Goal: Task Accomplishment & Management: Complete application form

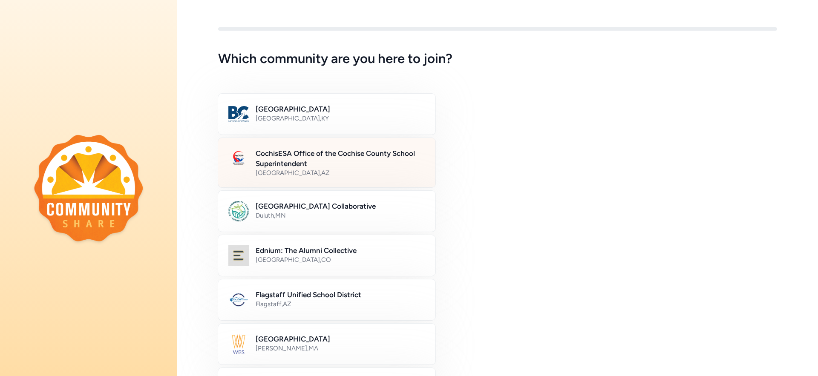
click at [355, 156] on h2 "CochisESA Office of the Cochise County School Superintendent" at bounding box center [341, 158] width 170 height 20
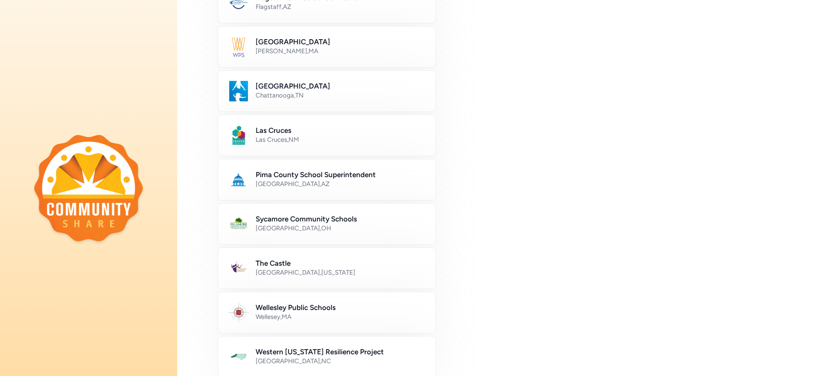
scroll to position [445, 0]
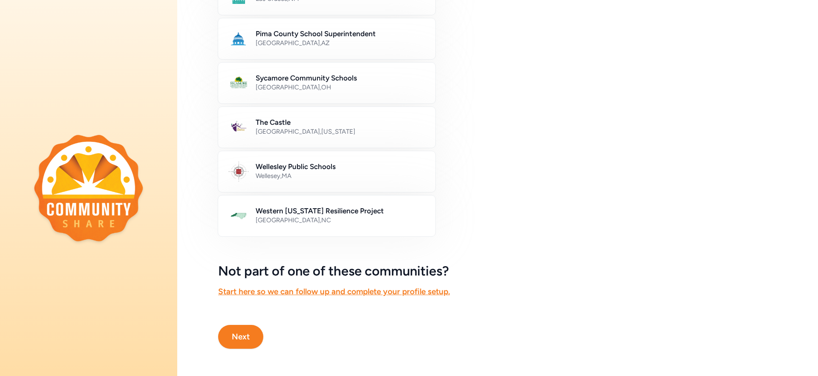
click at [230, 335] on button "Next" at bounding box center [240, 337] width 45 height 24
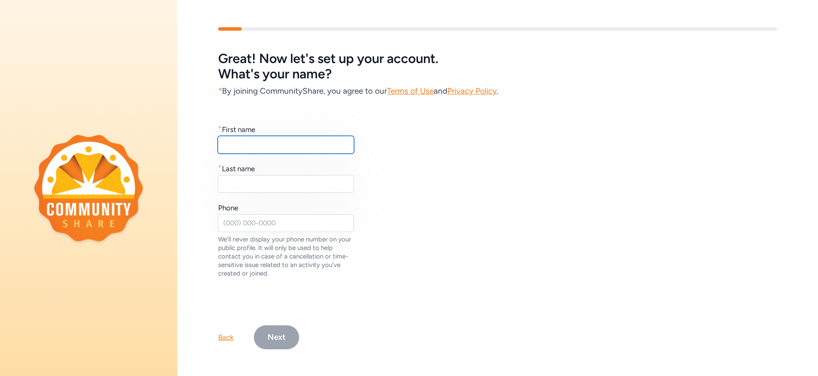
click at [309, 137] on input "text" at bounding box center [286, 145] width 136 height 18
type input "[PERSON_NAME]"
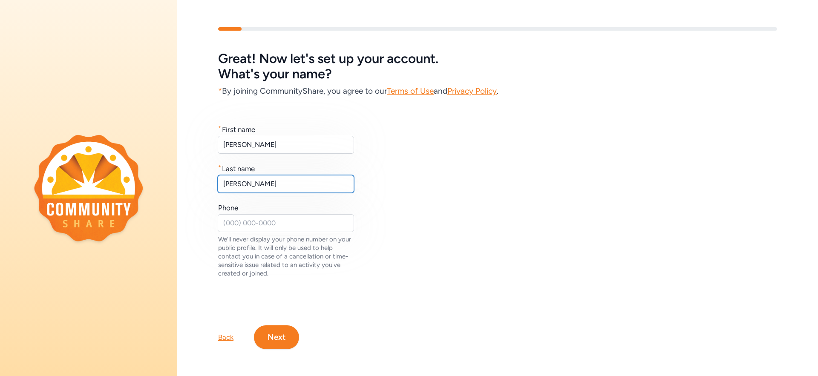
type input "[PERSON_NAME]"
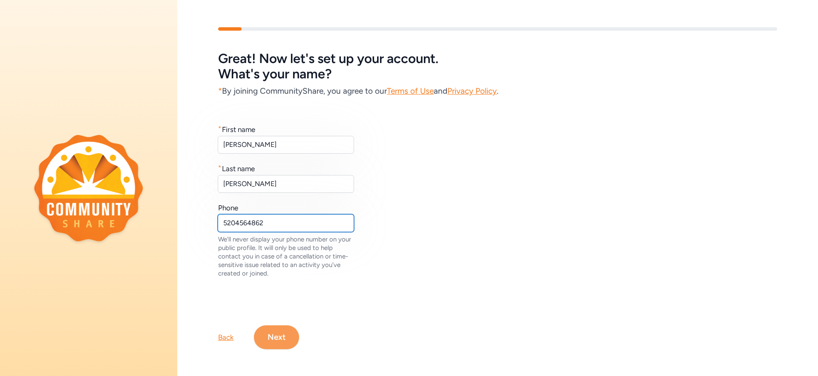
type input "5204564862"
click at [280, 333] on button "Next" at bounding box center [276, 338] width 45 height 24
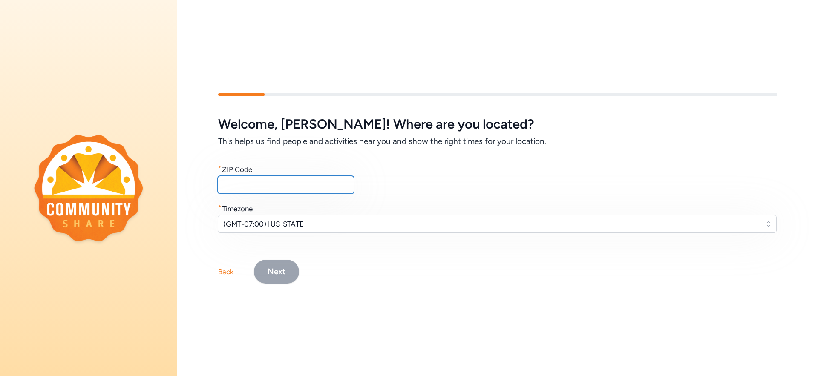
click at [291, 185] on input "text" at bounding box center [286, 185] width 136 height 18
type input "85650"
click at [280, 274] on button "Next" at bounding box center [276, 272] width 45 height 24
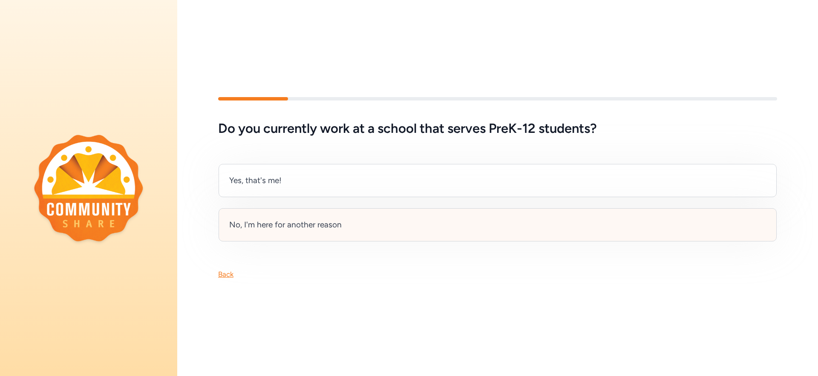
click at [315, 226] on div "No, I'm here for another reason" at bounding box center [285, 225] width 113 height 12
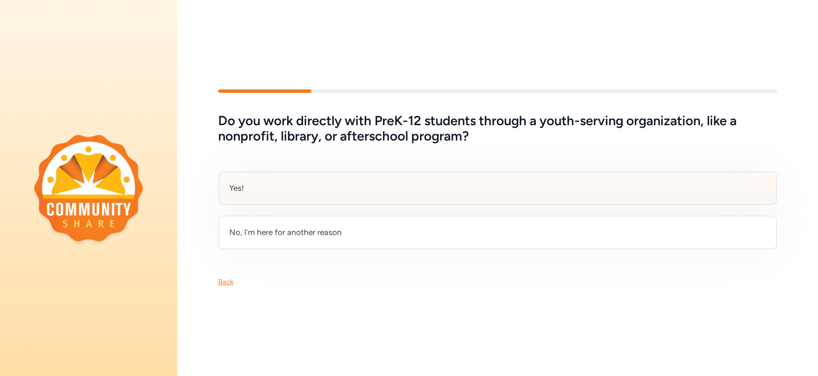
click at [310, 186] on div "Yes!" at bounding box center [498, 188] width 558 height 33
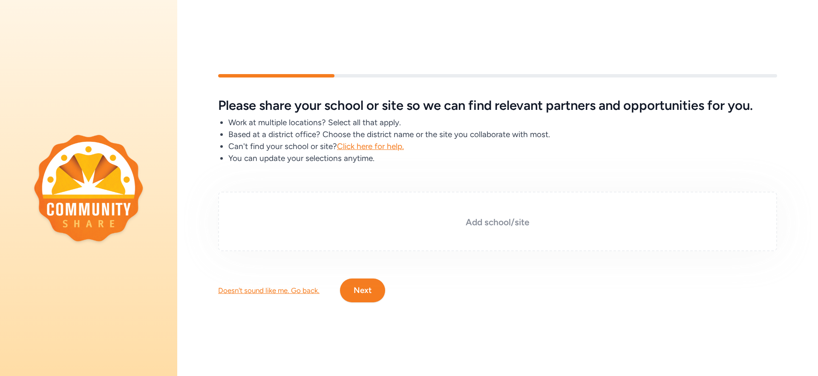
click at [474, 224] on h3 "Add school/site" at bounding box center [498, 223] width 517 height 12
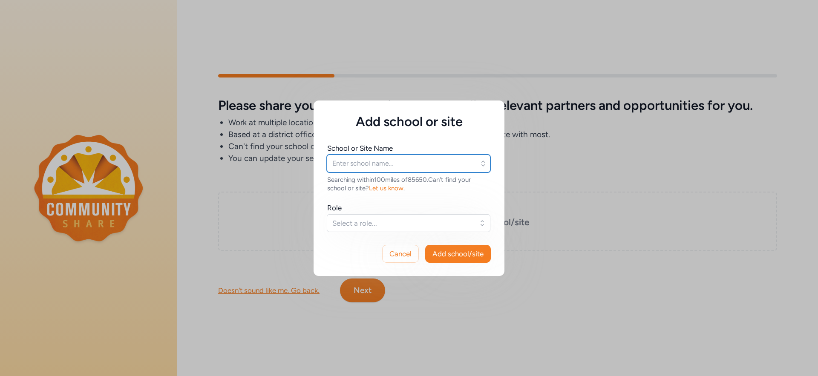
click at [405, 165] on input "text" at bounding box center [409, 164] width 164 height 18
type input "[DEMOGRAPHIC_DATA]"
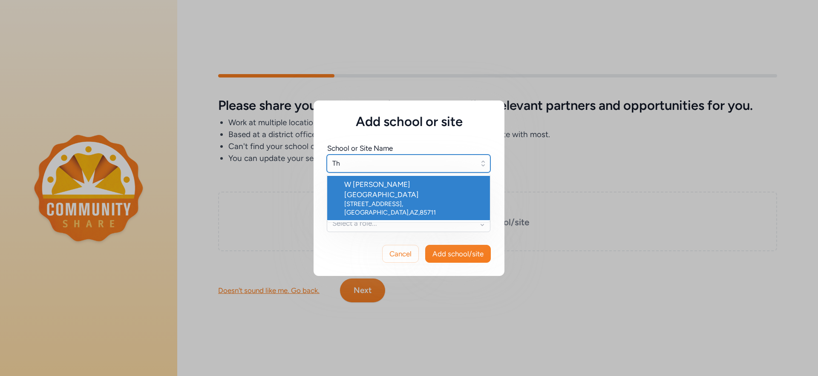
type input "T"
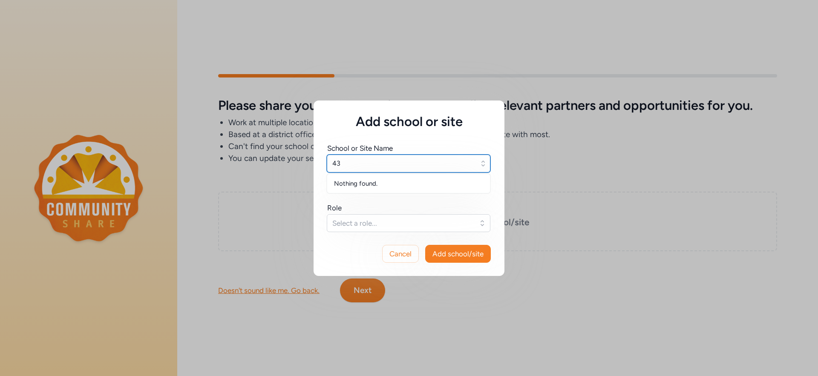
type input "4"
type input "Thunder Mountain"
click at [384, 254] on button "Cancel" at bounding box center [400, 254] width 37 height 18
click at [410, 251] on span "Cancel" at bounding box center [401, 254] width 22 height 10
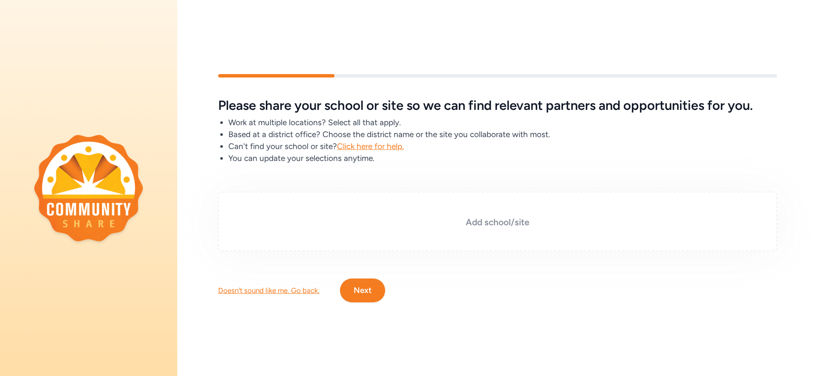
click at [439, 217] on h3 "Add school/site" at bounding box center [498, 223] width 517 height 12
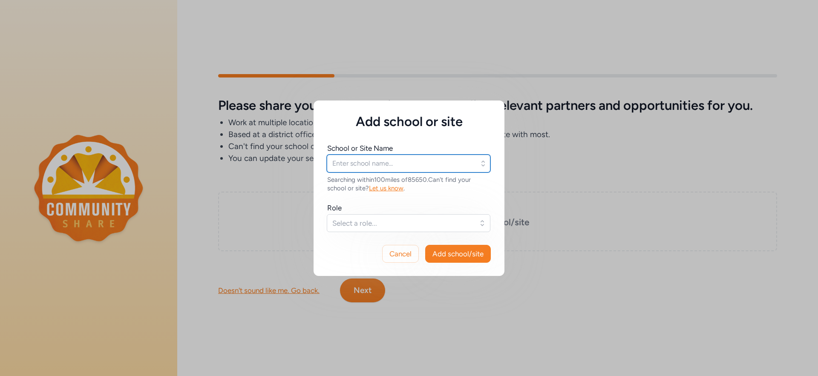
click at [387, 164] on input "text" at bounding box center [409, 164] width 164 height 18
click at [390, 186] on span "Let us know" at bounding box center [386, 189] width 35 height 8
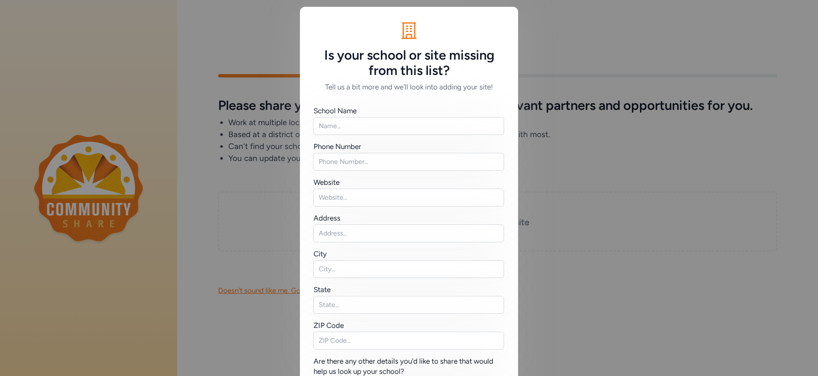
click at [590, 237] on div "Is your school or site missing from this list? Tell us a bit more and we'll loo…" at bounding box center [409, 233] width 818 height 467
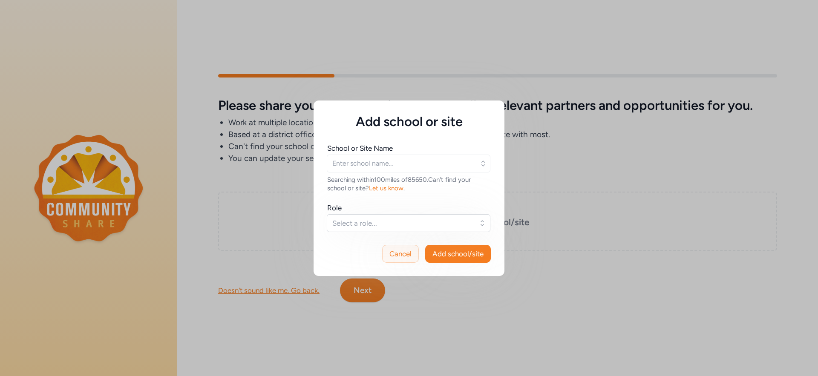
click at [397, 253] on span "Cancel" at bounding box center [401, 254] width 22 height 10
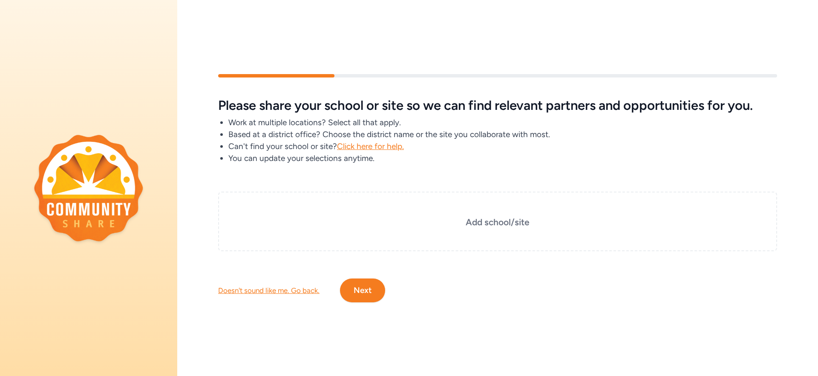
click at [264, 289] on div "Doesn't sound like me. Go back." at bounding box center [268, 291] width 101 height 10
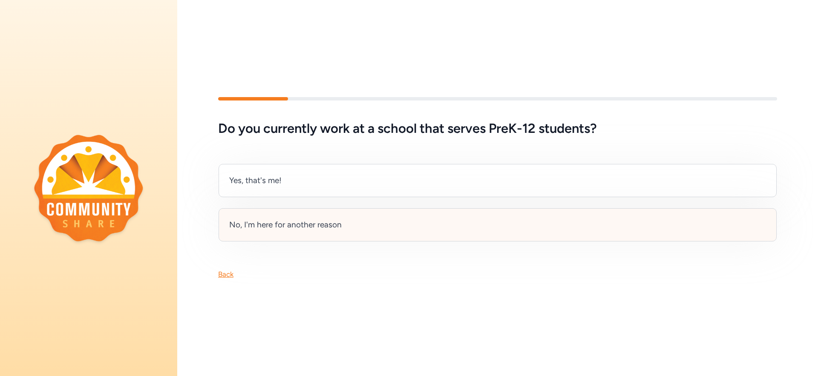
click at [338, 225] on div "No, I'm here for another reason" at bounding box center [285, 225] width 113 height 12
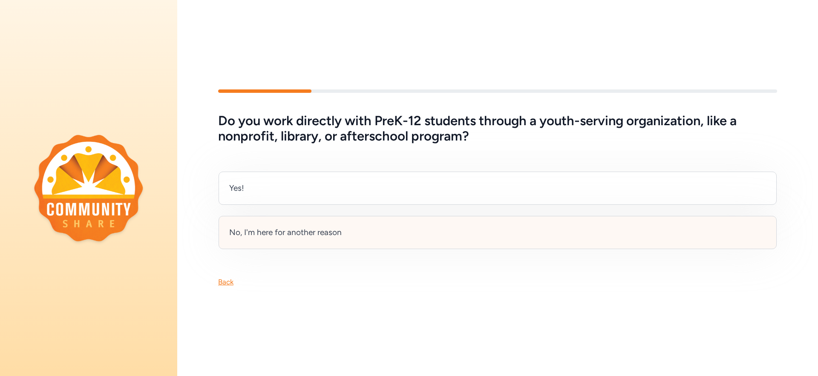
click at [301, 229] on div "No, I'm here for another reason" at bounding box center [285, 233] width 113 height 12
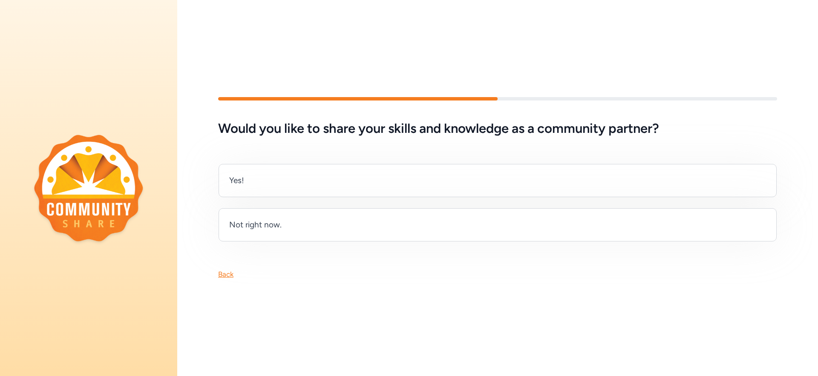
click at [228, 273] on div "Back" at bounding box center [225, 274] width 15 height 10
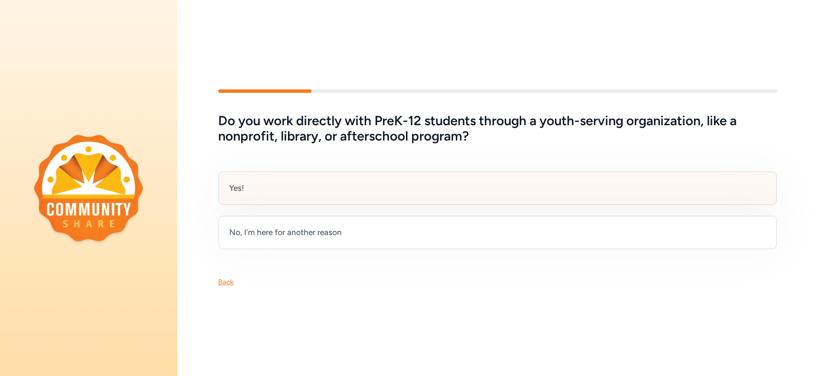
click at [295, 178] on div "Yes!" at bounding box center [498, 188] width 558 height 33
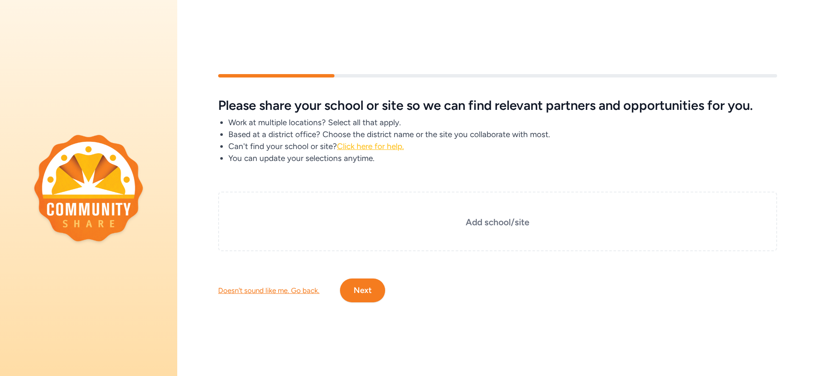
click at [355, 144] on span "Click here for help." at bounding box center [370, 147] width 67 height 10
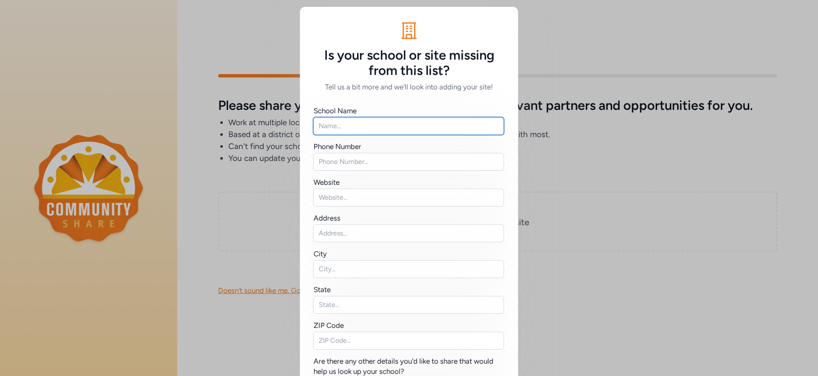
click at [347, 117] on input "text" at bounding box center [408, 126] width 191 height 18
type input "[DEMOGRAPHIC_DATA]: Children's Ministry"
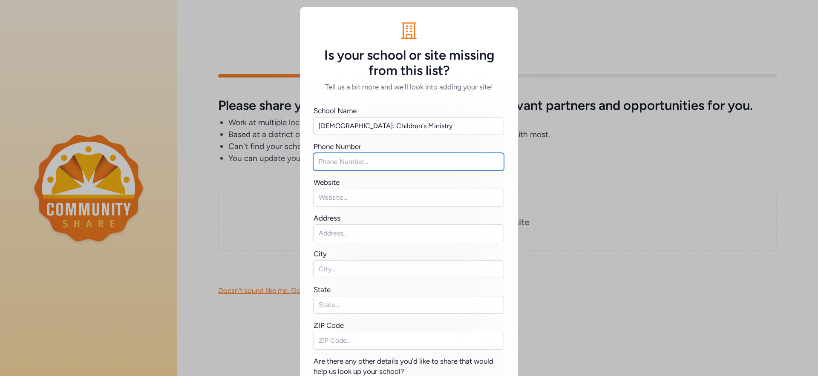
click at [338, 165] on input "text" at bounding box center [408, 162] width 191 height 18
click at [328, 162] on input "5204598622" at bounding box center [408, 162] width 191 height 18
click at [314, 161] on input "520)4598622" at bounding box center [408, 162] width 191 height 18
click at [343, 162] on input "[PHONE_NUMBER]" at bounding box center [408, 162] width 191 height 18
type input "[PHONE_NUMBER]"
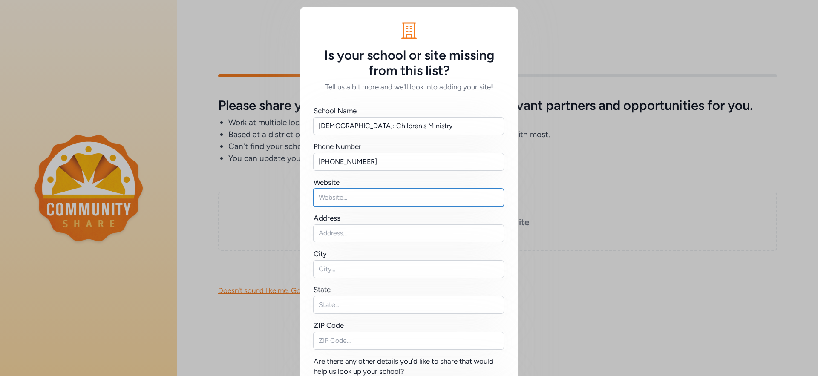
click at [414, 198] on input "text" at bounding box center [408, 198] width 191 height 18
paste input "[URL][DOMAIN_NAME]"
type input "[URL][DOMAIN_NAME]"
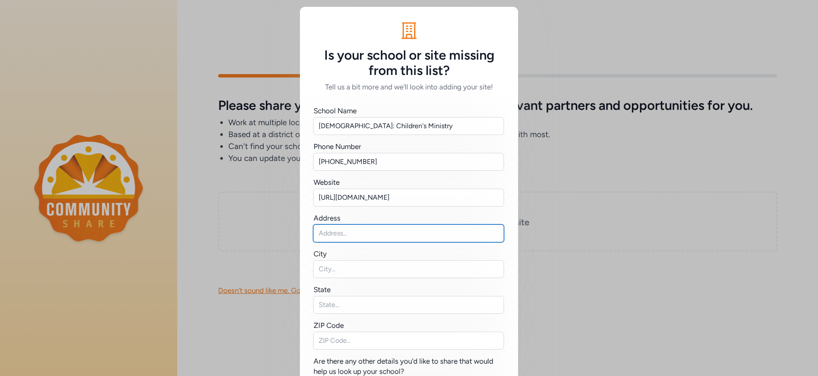
click at [399, 231] on input "text" at bounding box center [408, 234] width 191 height 18
paste input "[URL][DOMAIN_NAME]"
type input "[URL][DOMAIN_NAME]"
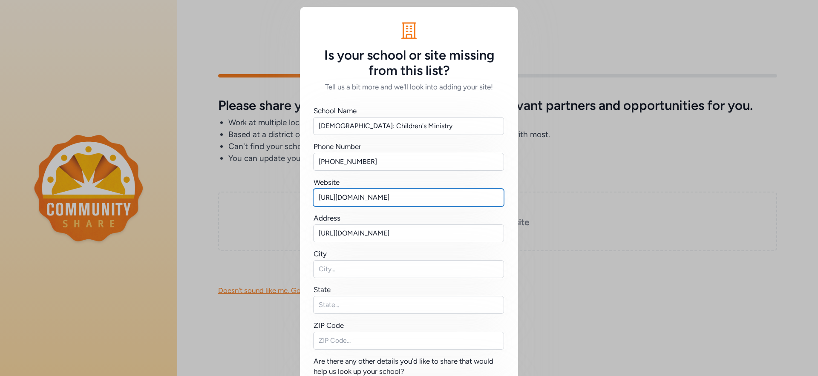
click at [434, 195] on input "[URL][DOMAIN_NAME]" at bounding box center [408, 198] width 191 height 18
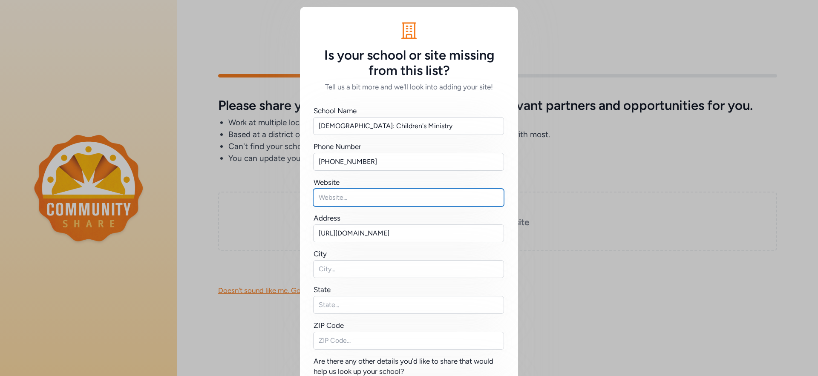
paste input "[URL][DOMAIN_NAME]"
type input "[URL][DOMAIN_NAME]"
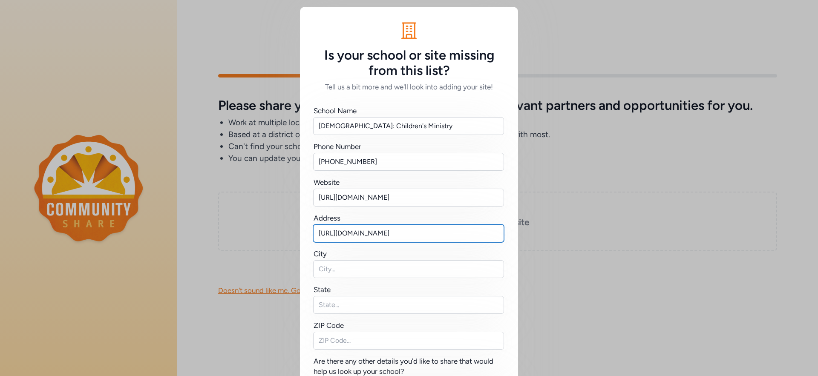
click at [418, 234] on input "[URL][DOMAIN_NAME]" at bounding box center [408, 234] width 191 height 18
type input "[STREET_ADDRESS]"
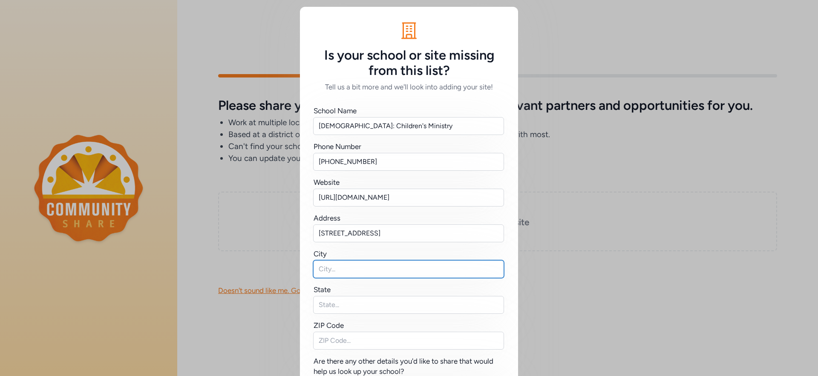
click at [397, 272] on input "text" at bounding box center [408, 269] width 191 height 18
type input "[GEOGRAPHIC_DATA]"
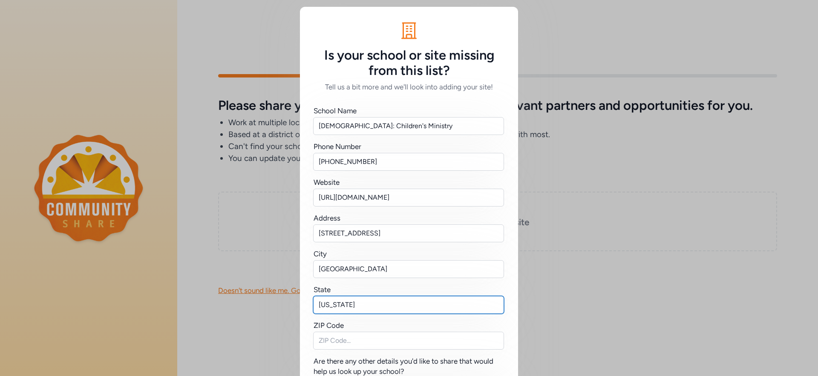
type input "[US_STATE]"
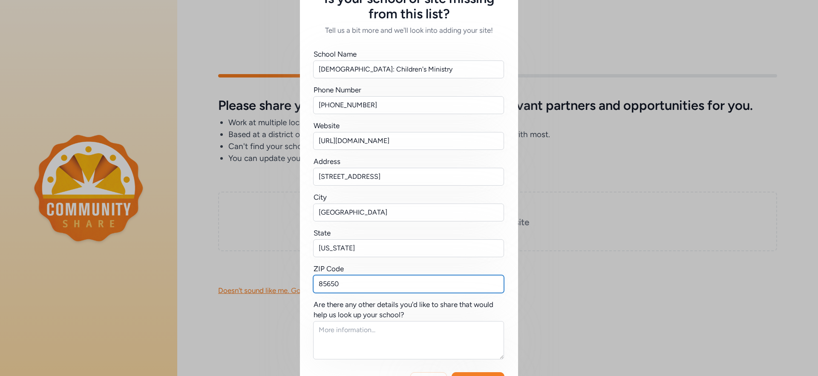
scroll to position [91, 0]
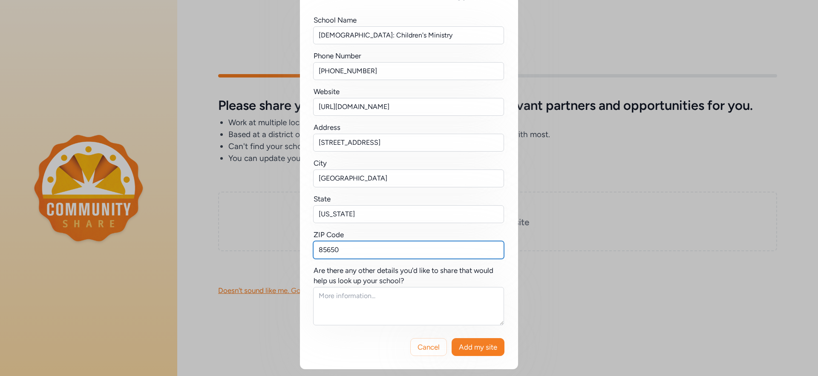
type input "85650"
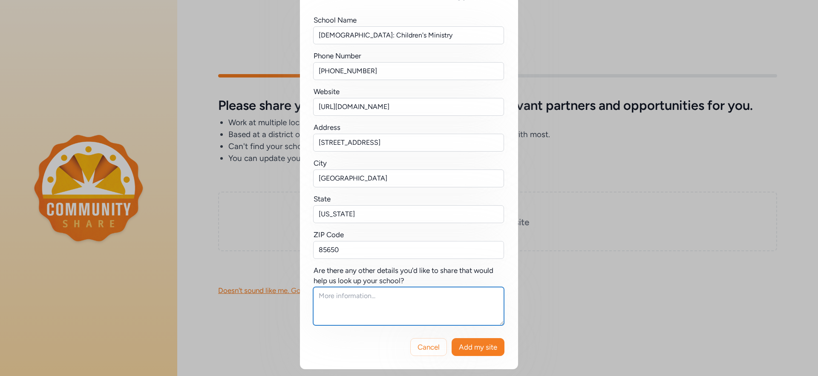
click at [439, 302] on textarea at bounding box center [408, 306] width 191 height 38
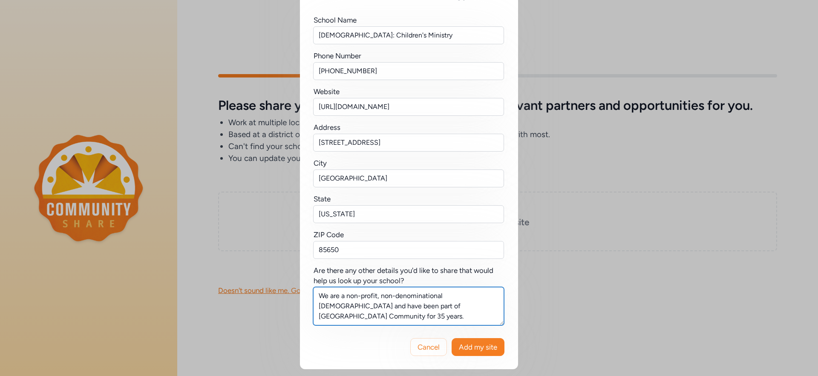
click at [444, 305] on textarea "We are a non-profit, non-denominational [DEMOGRAPHIC_DATA] and have been part o…" at bounding box center [408, 306] width 191 height 38
type textarea "We are a non-profit, non-denominational [DEMOGRAPHIC_DATA] and have been part o…"
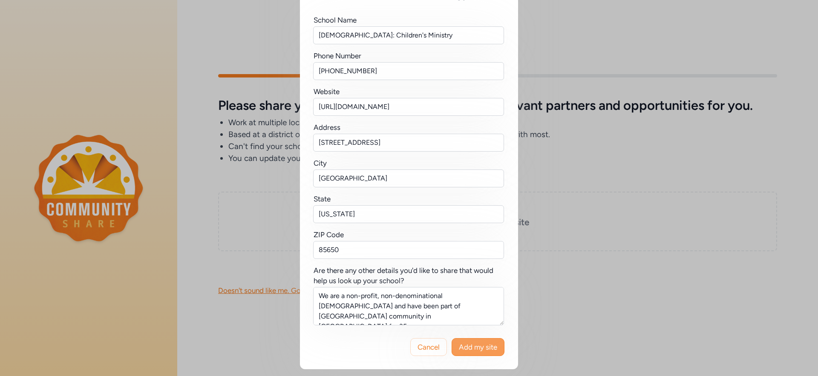
click at [477, 352] on span "Add my site" at bounding box center [478, 347] width 38 height 10
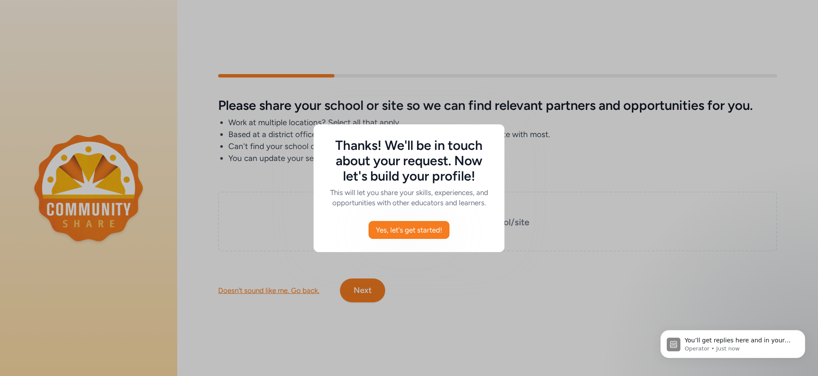
scroll to position [0, 0]
click at [404, 232] on span "Yes, let's get started!" at bounding box center [409, 230] width 66 height 10
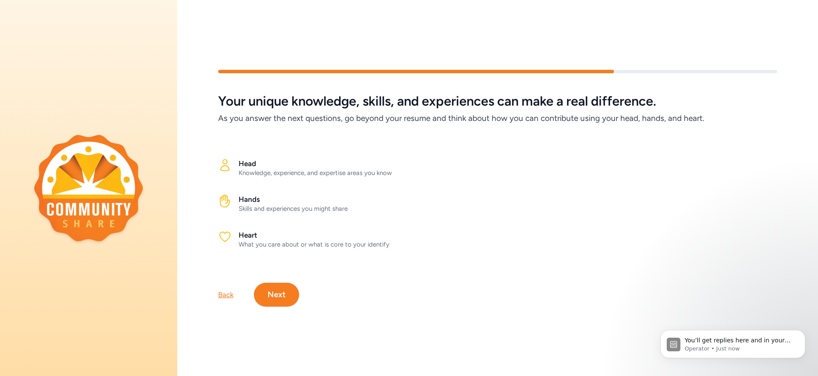
click at [286, 294] on button "Next" at bounding box center [276, 295] width 45 height 24
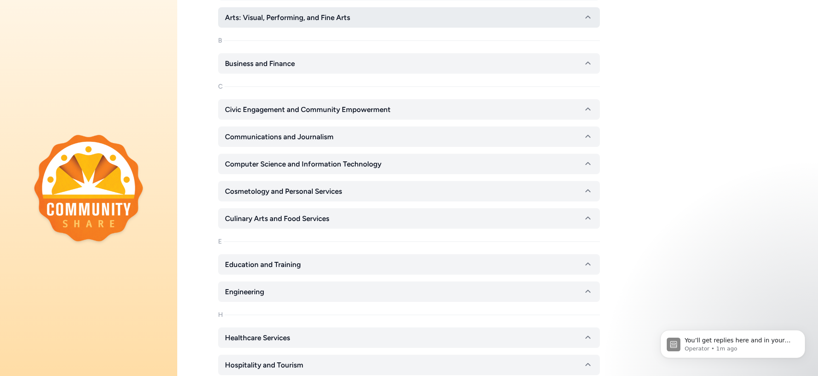
scroll to position [205, 0]
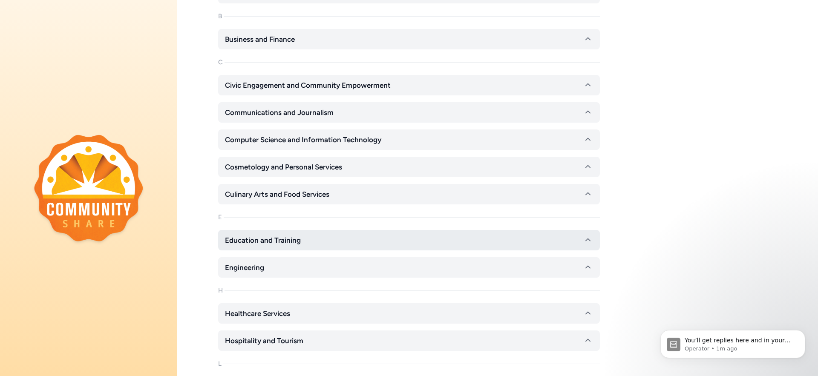
click at [452, 237] on button "Education and Training" at bounding box center [409, 240] width 382 height 20
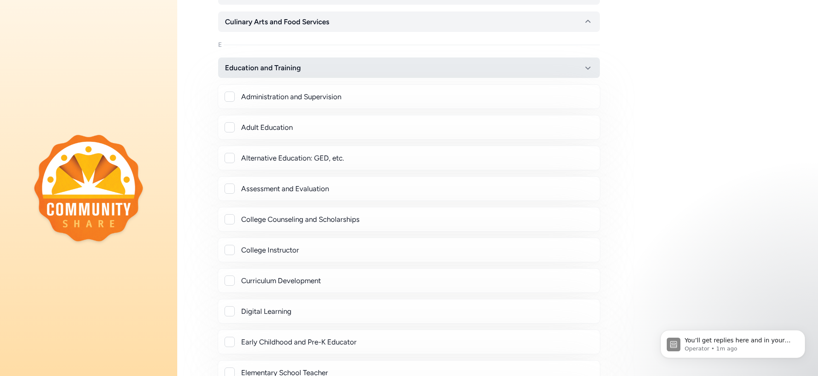
scroll to position [378, 0]
click at [328, 95] on div "Administration and Supervision" at bounding box center [417, 96] width 352 height 10
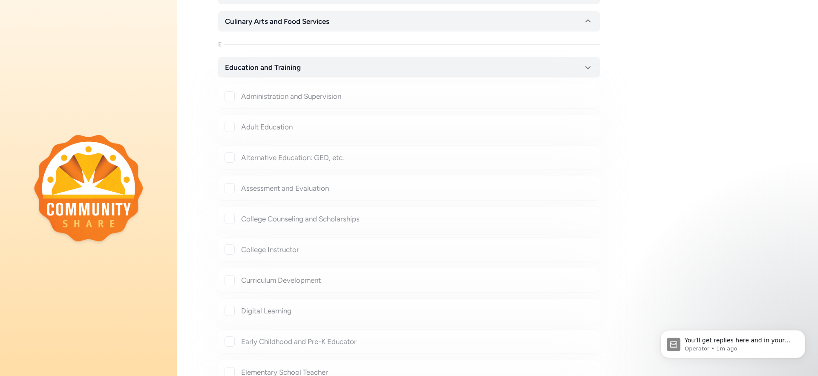
checkbox input "true"
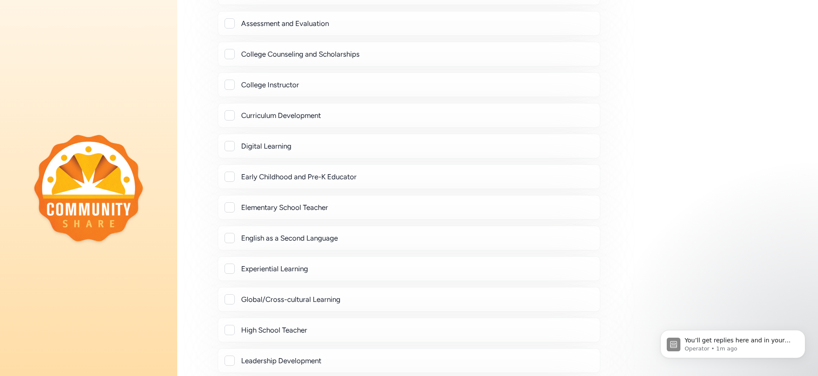
scroll to position [578, 0]
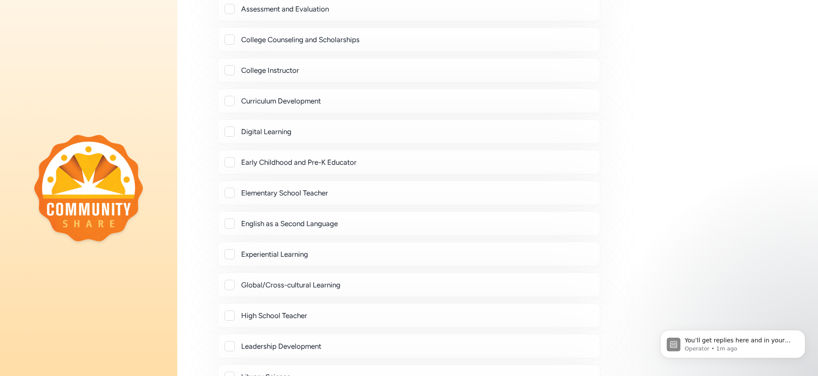
click at [308, 193] on div "Elementary School Teacher" at bounding box center [417, 193] width 352 height 10
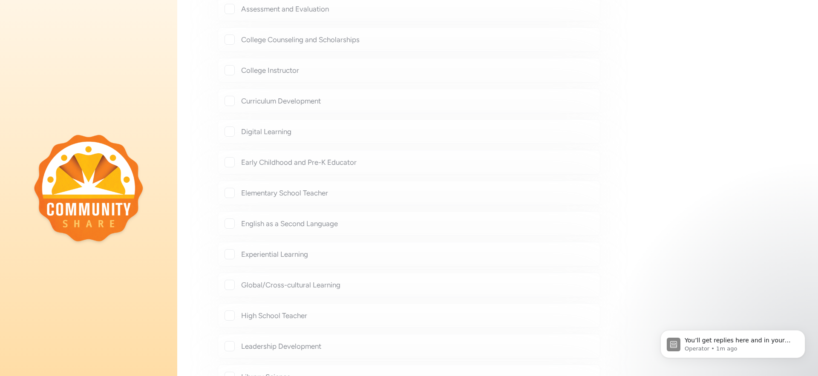
checkbox input "true"
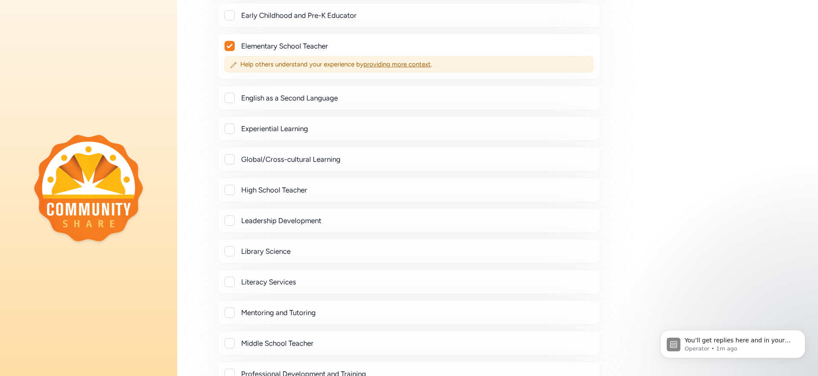
scroll to position [778, 0]
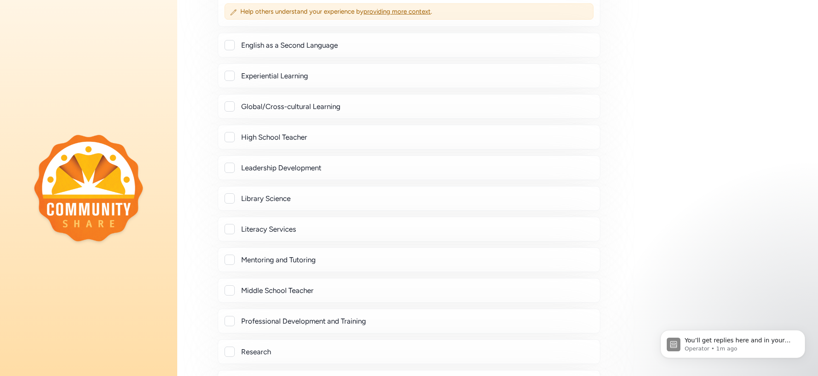
click at [284, 258] on div "Mentoring and Tutoring" at bounding box center [417, 260] width 352 height 10
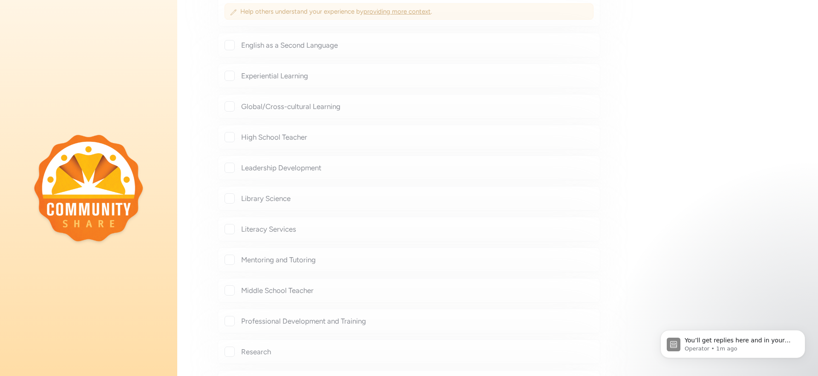
checkbox input "true"
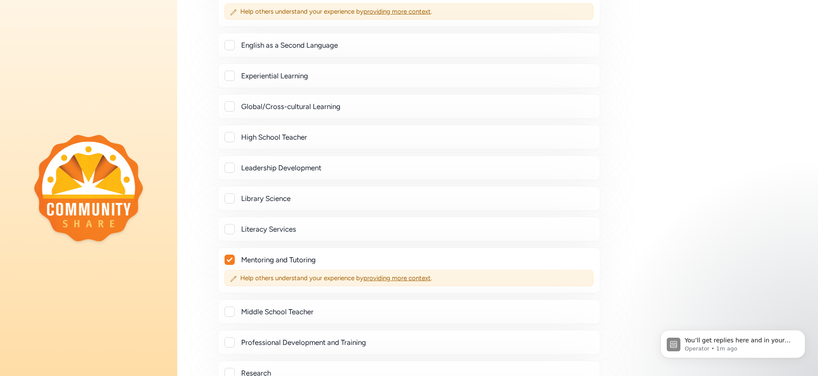
click at [274, 170] on div "Leadership Development" at bounding box center [417, 168] width 352 height 10
checkbox input "true"
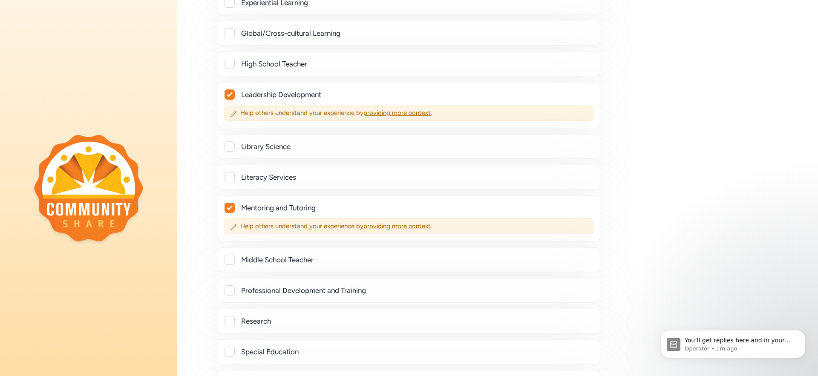
scroll to position [884, 0]
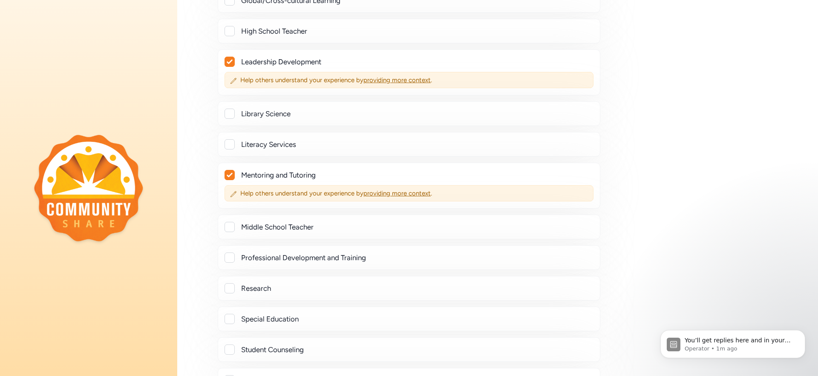
click at [301, 259] on div "Professional Development and Training" at bounding box center [417, 258] width 352 height 10
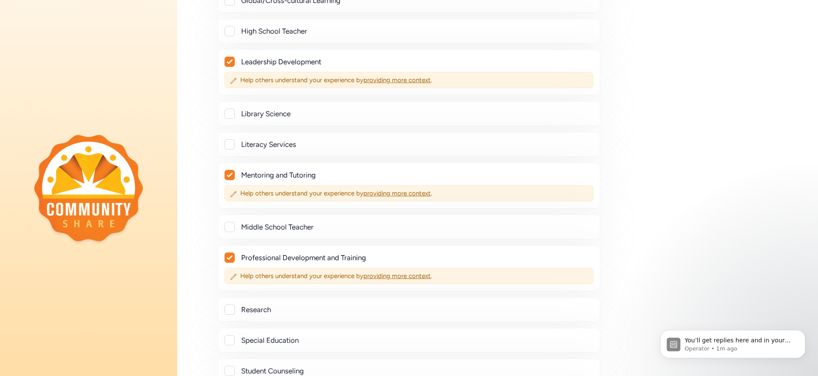
checkbox input "true"
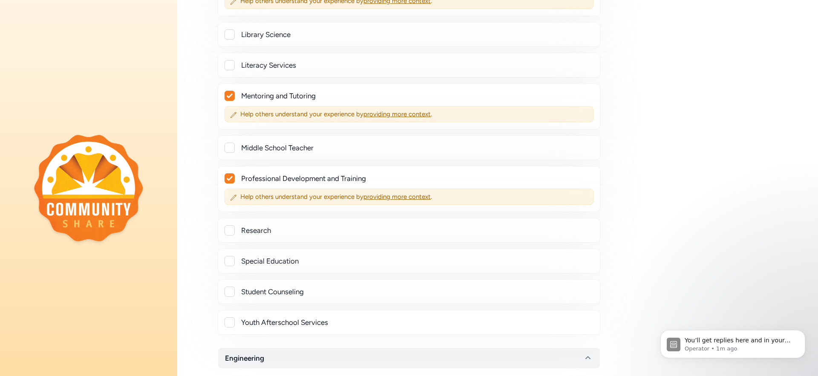
scroll to position [997, 0]
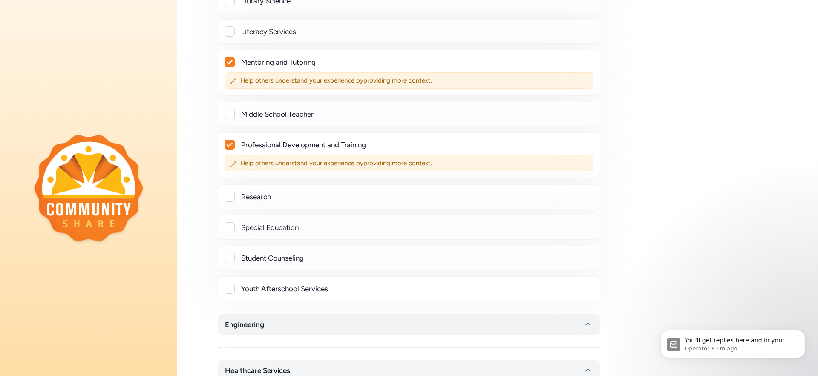
click at [297, 291] on div "Youth Afterschool Services" at bounding box center [417, 289] width 352 height 10
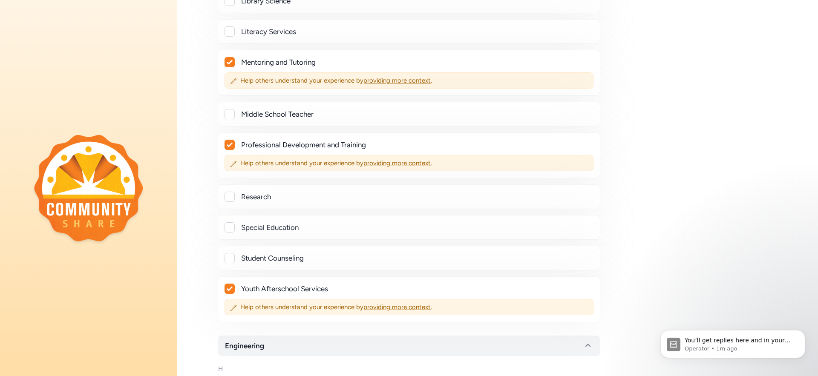
click at [298, 291] on div "Youth Afterschool Services" at bounding box center [417, 289] width 352 height 10
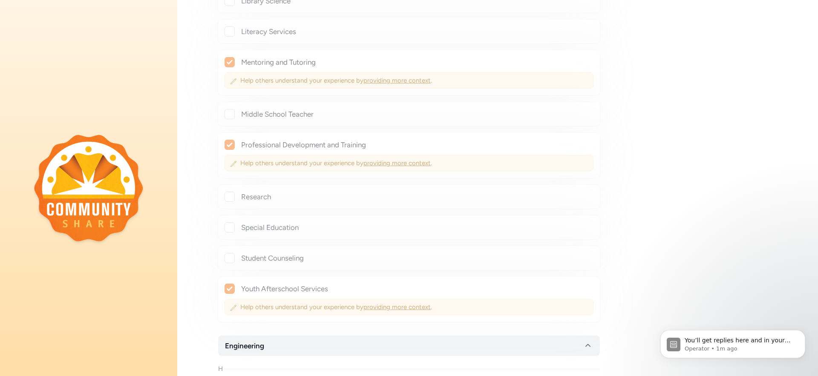
checkbox input "false"
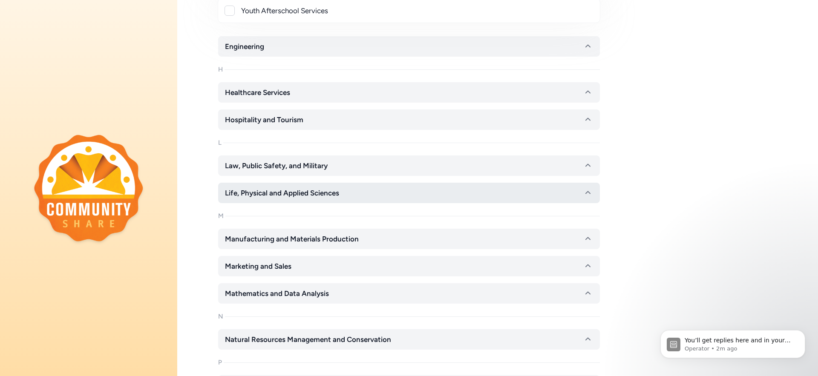
scroll to position [1293, 0]
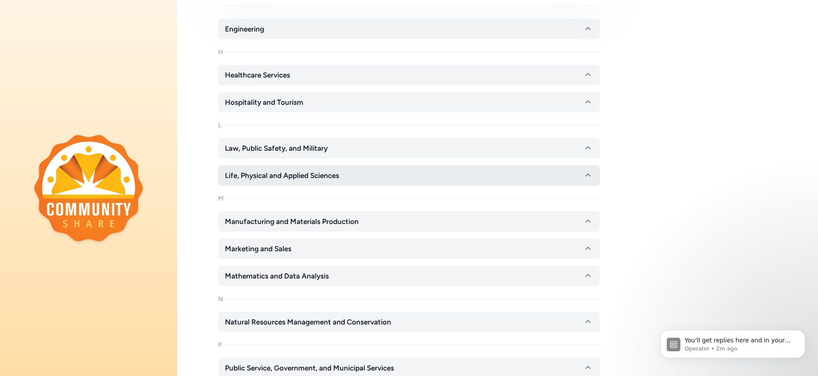
click at [295, 178] on span "Life, Physical and Applied Sciences" at bounding box center [282, 175] width 114 height 10
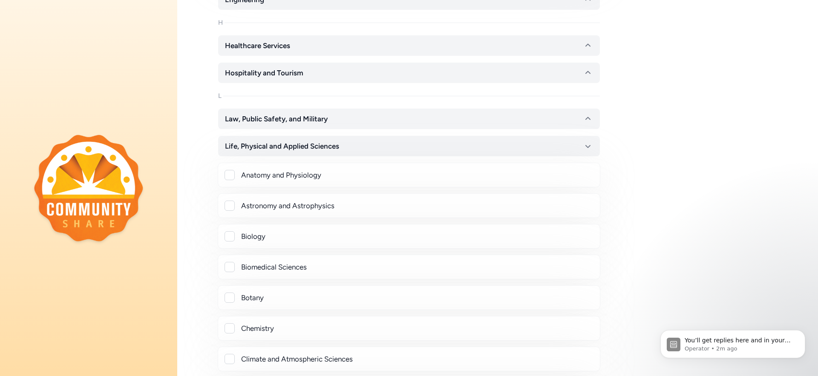
scroll to position [1314, 0]
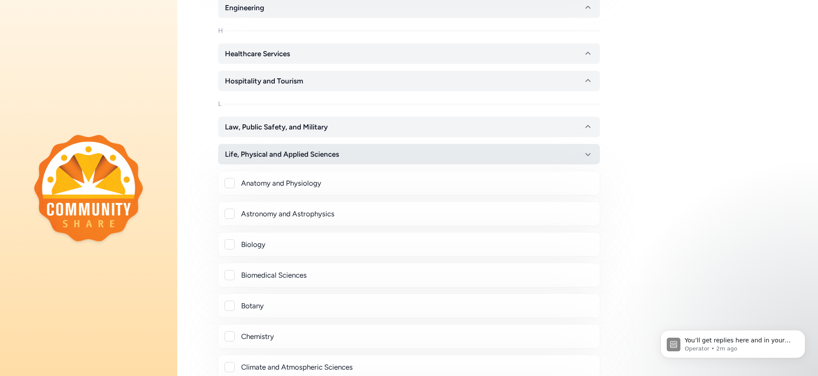
click at [294, 154] on span "Life, Physical and Applied Sciences" at bounding box center [282, 154] width 114 height 10
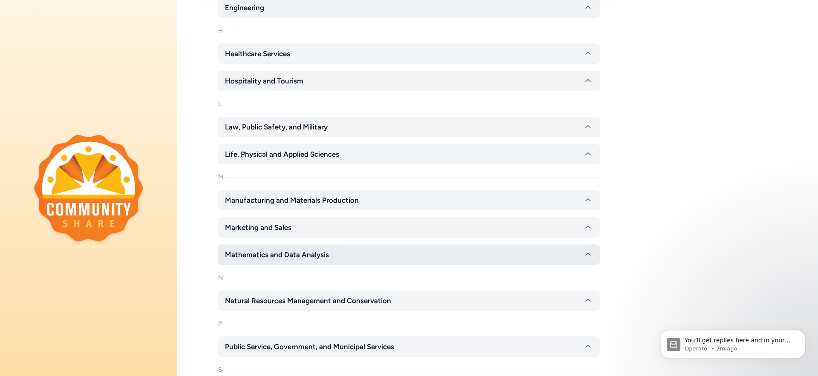
click at [314, 260] on span "Mathematics and Data Analysis" at bounding box center [277, 255] width 104 height 10
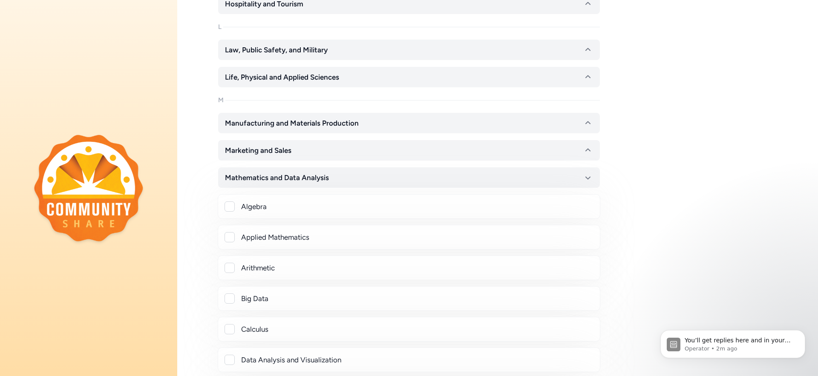
scroll to position [1402, 0]
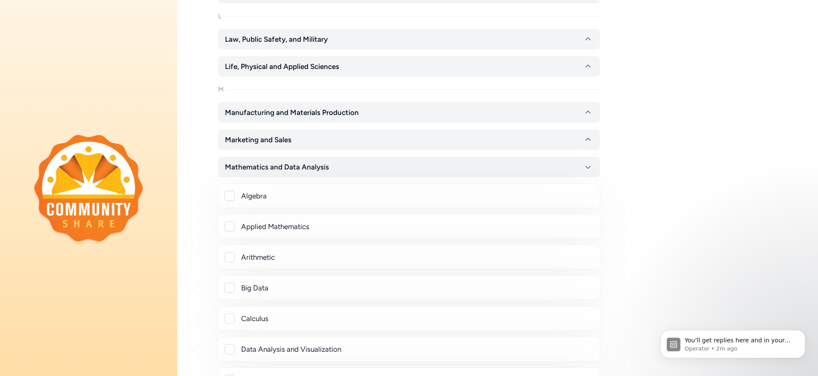
click at [280, 196] on div "Algebra" at bounding box center [417, 196] width 352 height 10
checkbox input "true"
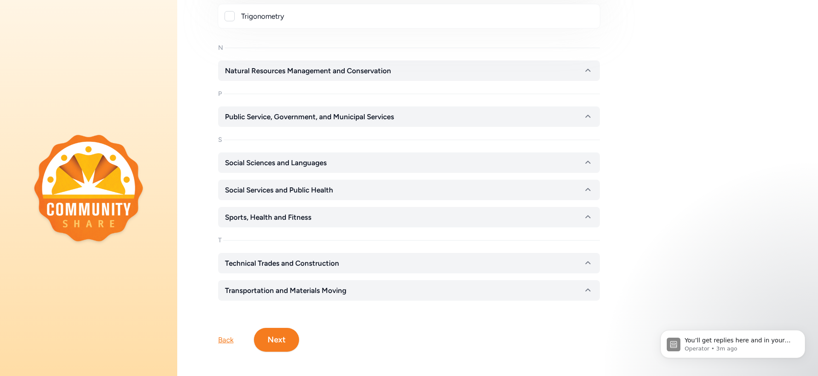
scroll to position [1889, 0]
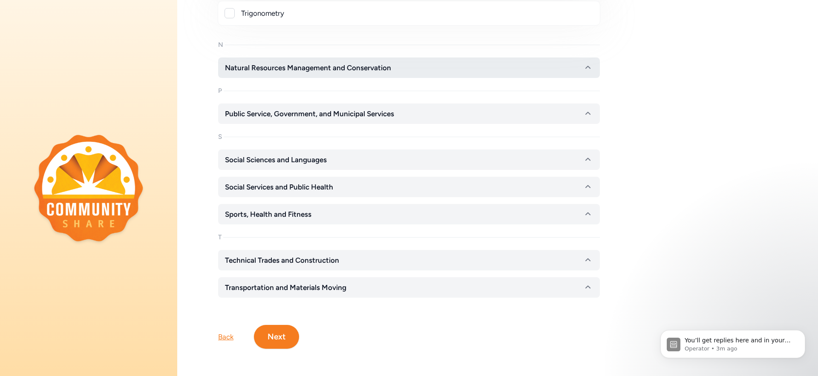
click at [354, 67] on button "Natural Resources Management and Conservation" at bounding box center [409, 68] width 382 height 20
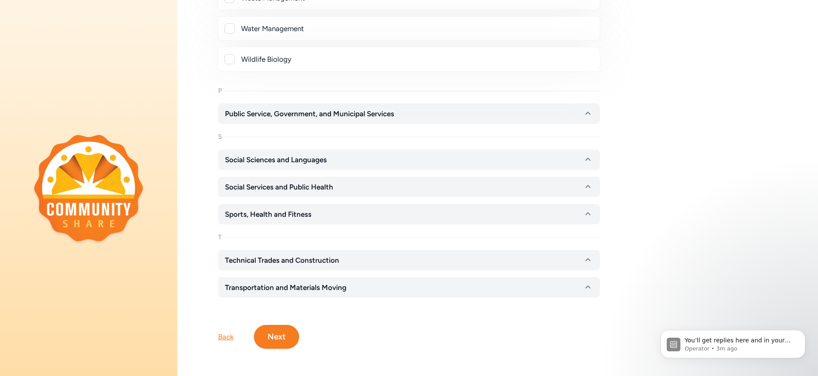
scroll to position [2540, 0]
click at [315, 109] on span "Public Service, Government, and Municipal Services" at bounding box center [309, 114] width 169 height 10
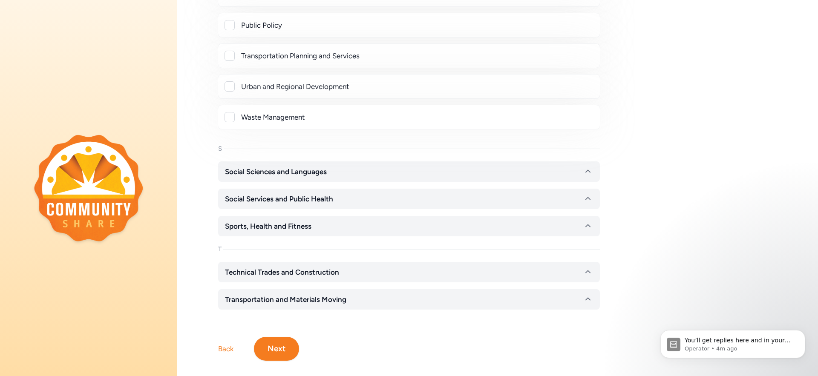
scroll to position [2854, 0]
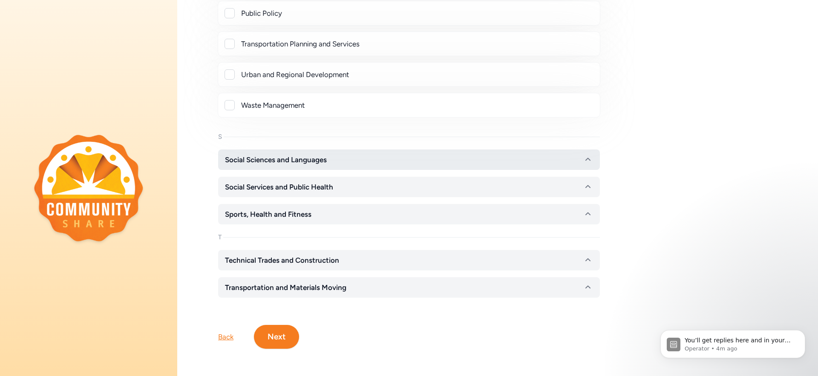
click at [326, 157] on span "Social Sciences and Languages" at bounding box center [276, 160] width 102 height 10
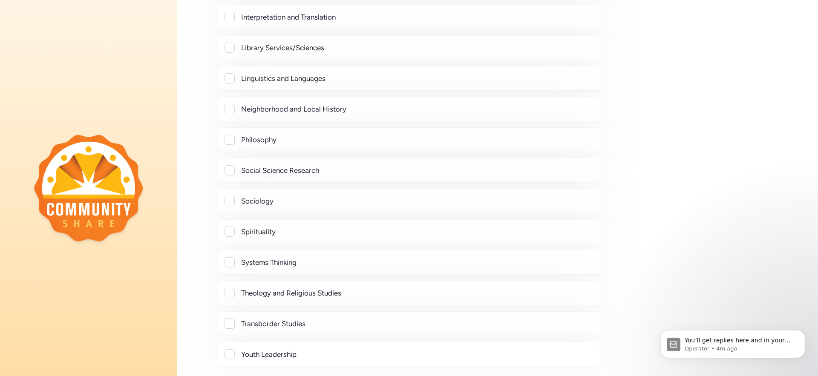
scroll to position [3278, 0]
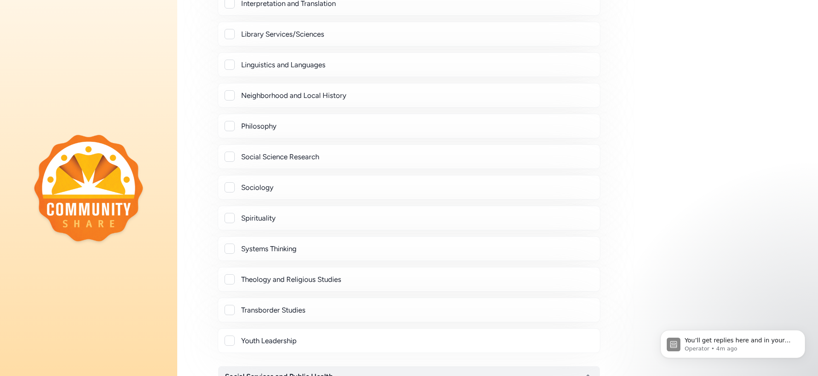
click at [229, 338] on div at bounding box center [230, 341] width 10 height 10
checkbox input "true"
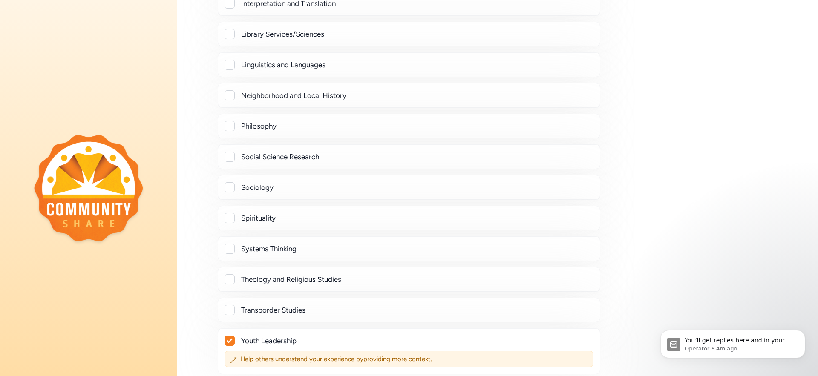
click at [233, 279] on div at bounding box center [230, 279] width 10 height 10
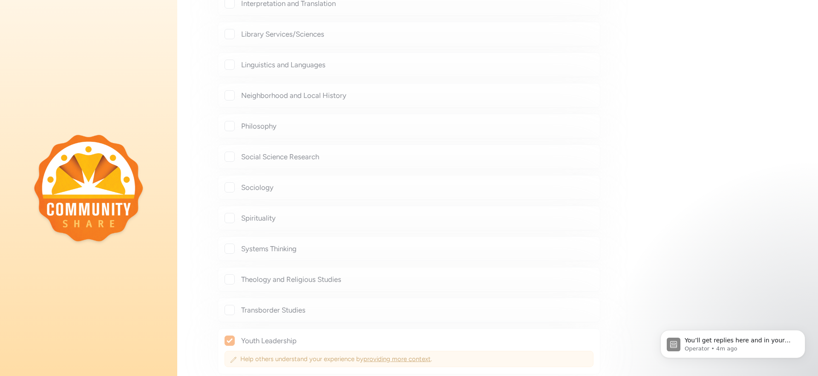
checkbox input "true"
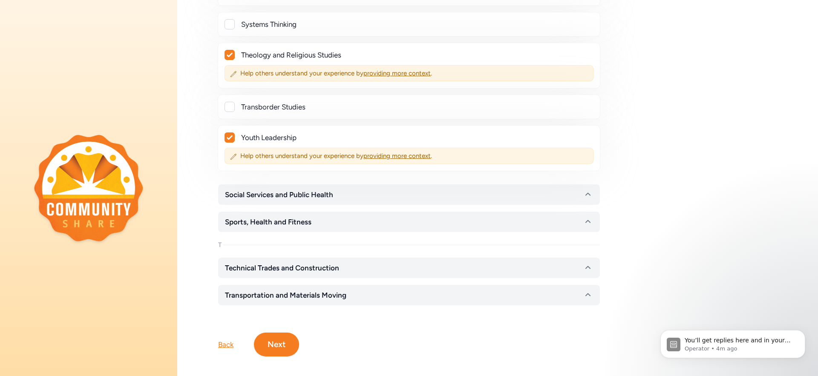
scroll to position [3517, 0]
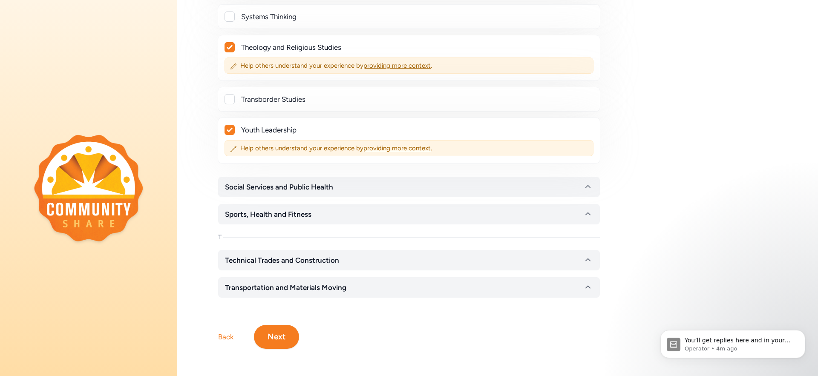
click at [289, 327] on button "Next" at bounding box center [276, 337] width 45 height 24
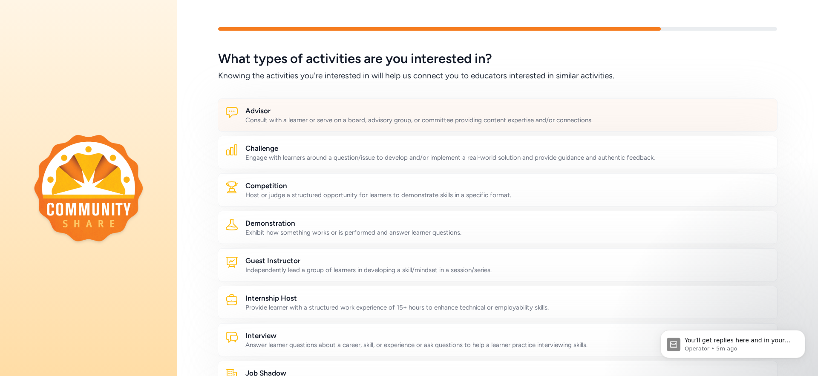
click at [281, 109] on h2 "Advisor" at bounding box center [508, 111] width 525 height 10
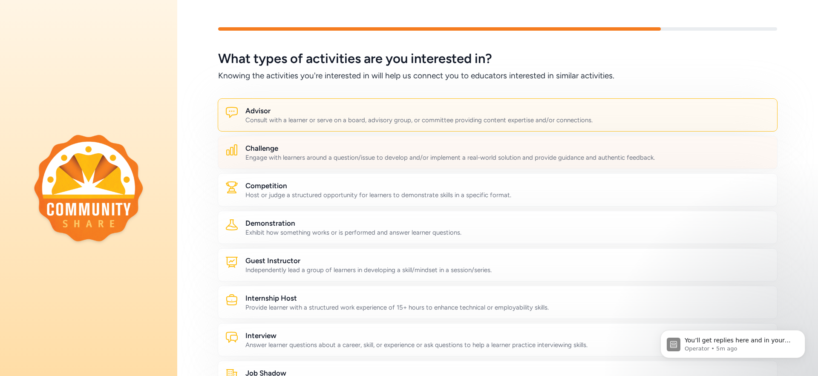
click at [279, 147] on h2 "Challenge" at bounding box center [508, 148] width 525 height 10
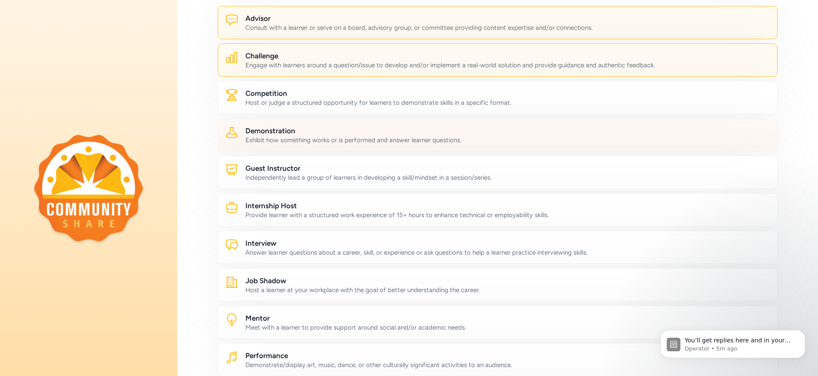
scroll to position [102, 0]
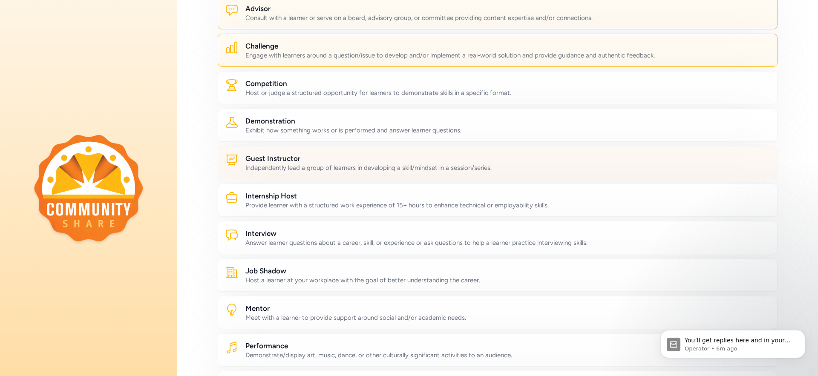
click at [340, 155] on h2 "Guest Instructor" at bounding box center [508, 158] width 525 height 10
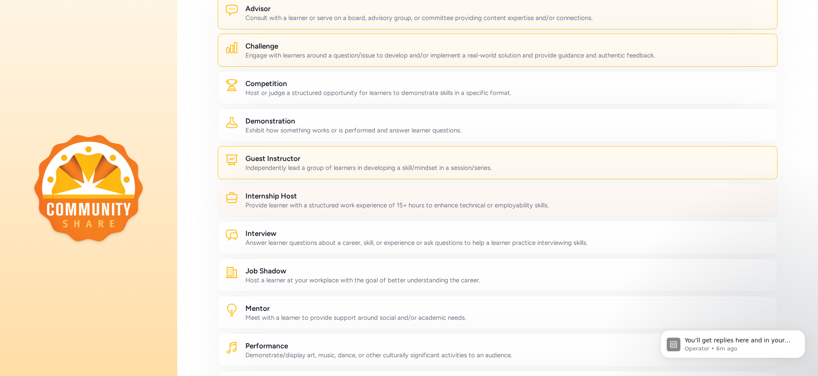
click at [350, 195] on h2 "Internship Host" at bounding box center [508, 196] width 525 height 10
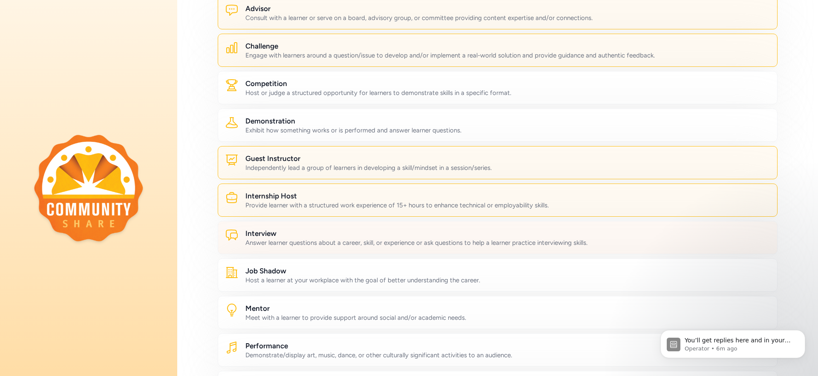
click at [353, 231] on h2 "Interview" at bounding box center [508, 233] width 525 height 10
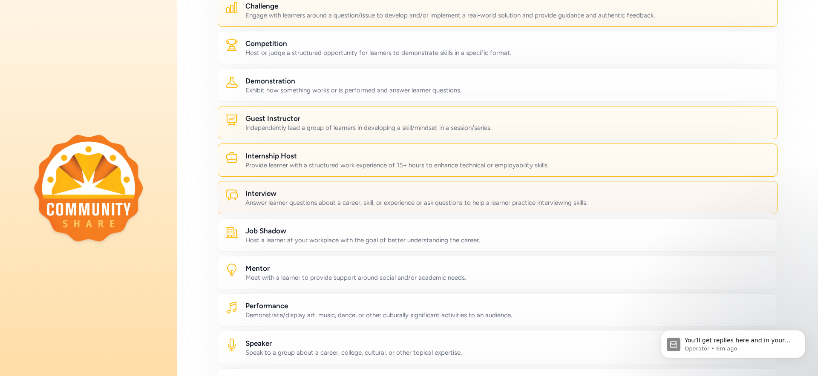
scroll to position [143, 0]
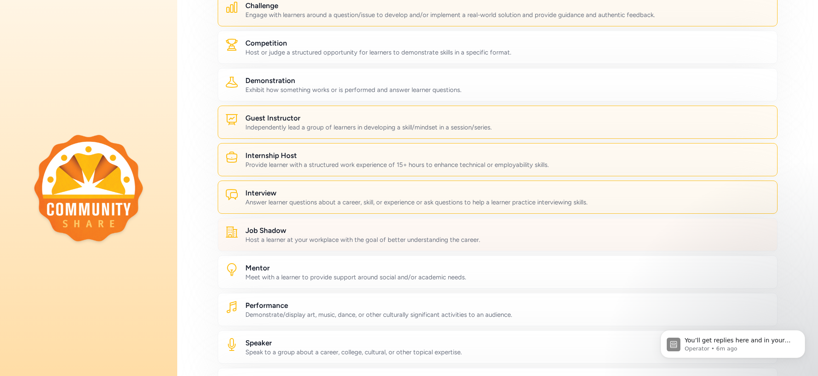
click at [345, 229] on h2 "Job Shadow" at bounding box center [508, 230] width 525 height 10
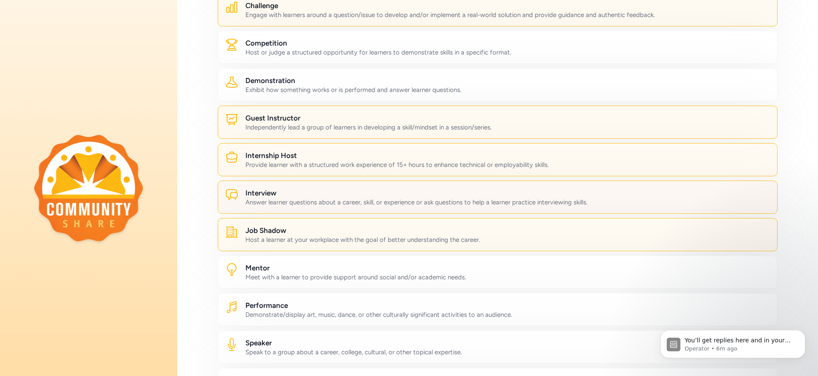
click at [324, 199] on div "Answer learner questions about a career, skill, or experience or ask questions …" at bounding box center [508, 202] width 525 height 9
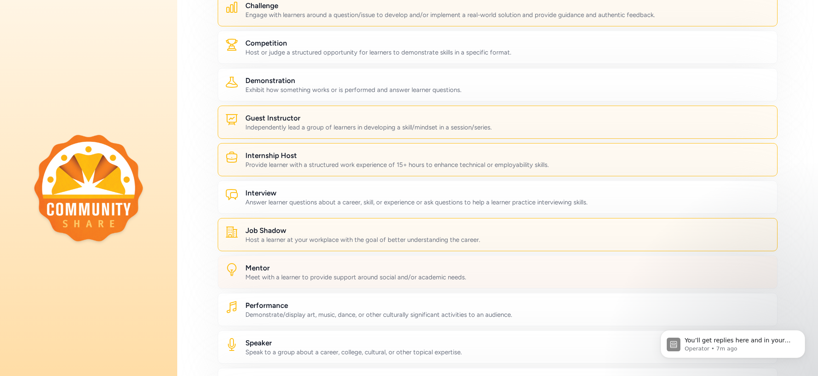
click at [339, 270] on h2 "Mentor" at bounding box center [508, 268] width 525 height 10
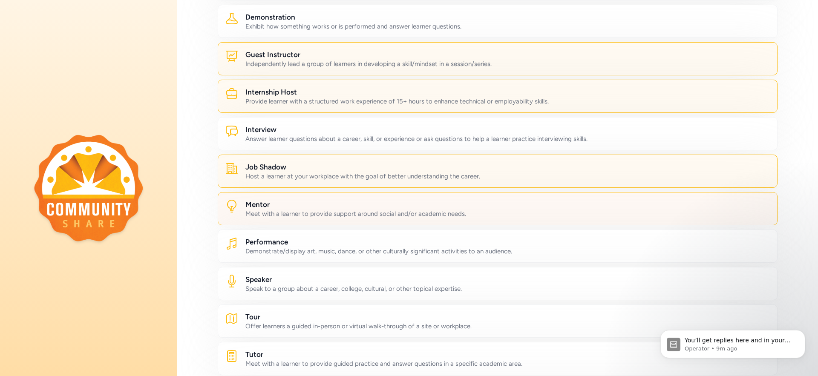
scroll to position [217, 0]
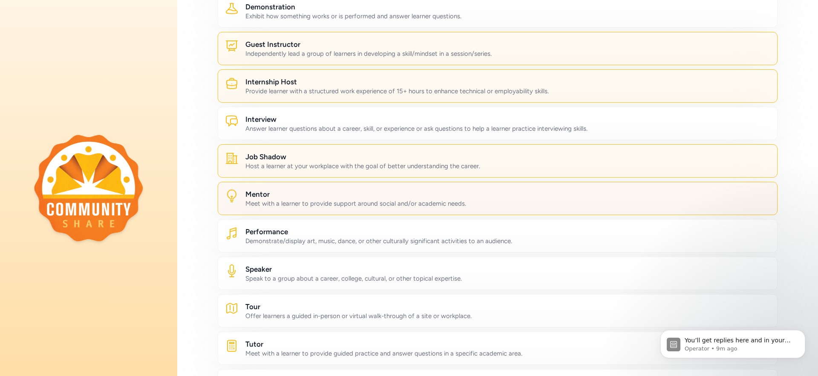
click at [339, 270] on h2 "Speaker" at bounding box center [508, 269] width 525 height 10
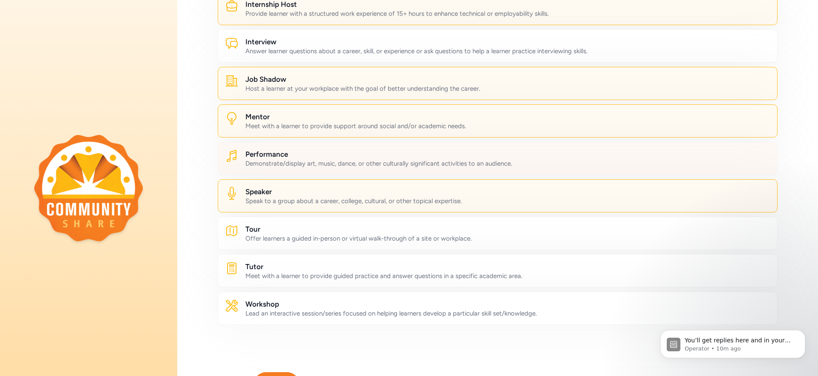
scroll to position [295, 0]
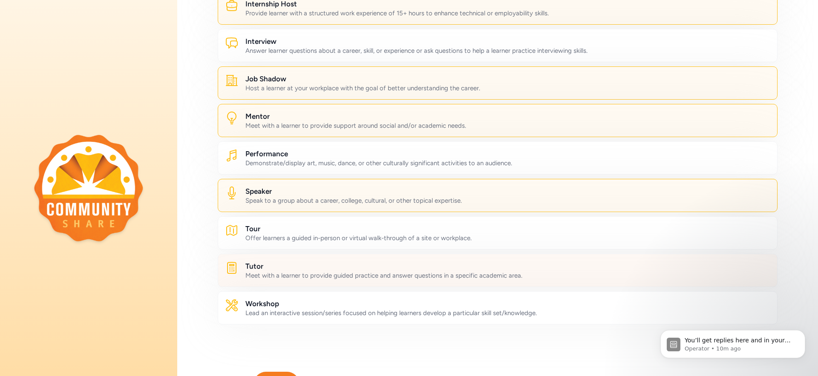
click at [372, 270] on h2 "Tutor" at bounding box center [508, 266] width 525 height 10
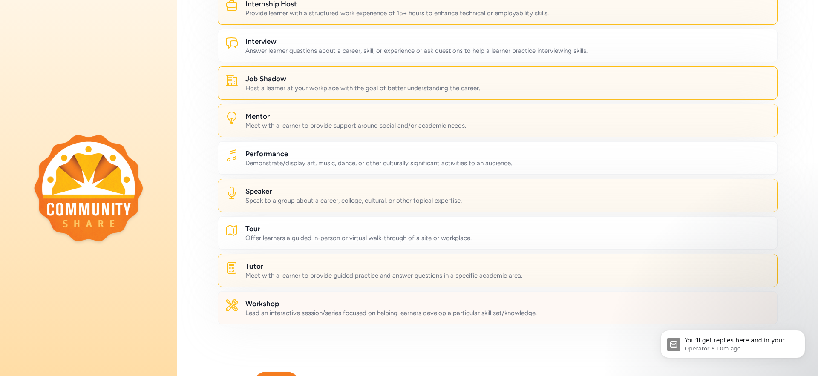
click at [392, 300] on h2 "Workshop" at bounding box center [508, 304] width 525 height 10
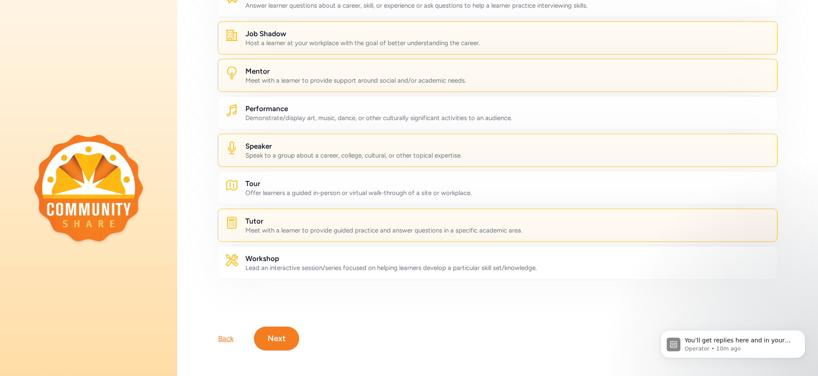
scroll to position [348, 0]
click at [283, 327] on button "Next" at bounding box center [276, 337] width 45 height 24
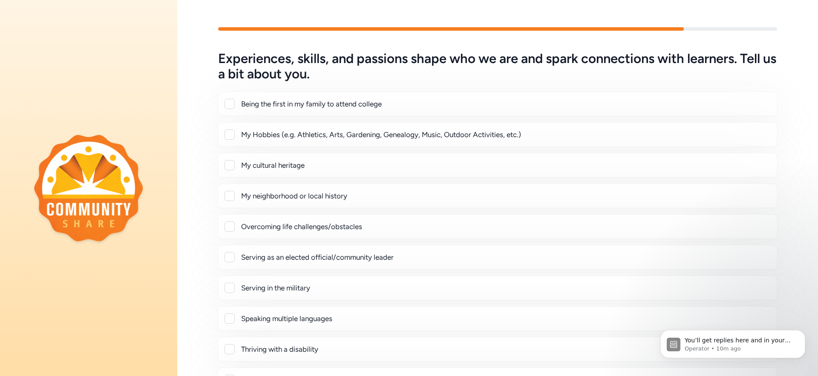
click at [315, 194] on div "My neighborhood or local history" at bounding box center [505, 196] width 529 height 10
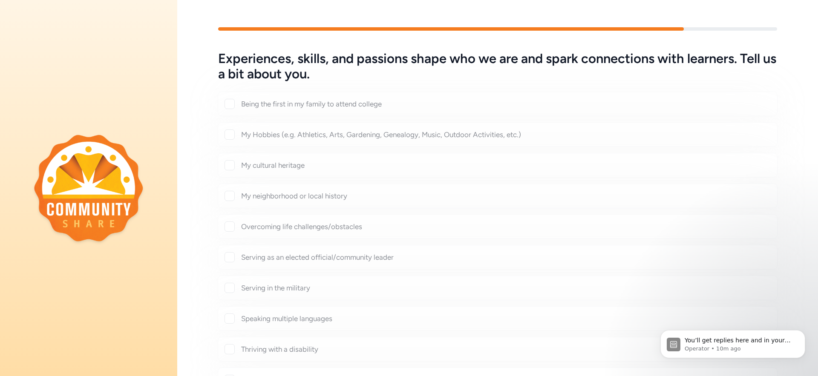
checkbox input "true"
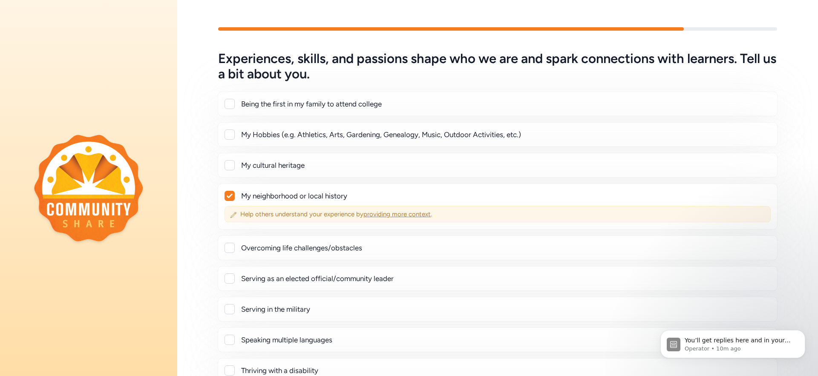
click at [395, 215] on span "providing more context" at bounding box center [397, 215] width 67 height 8
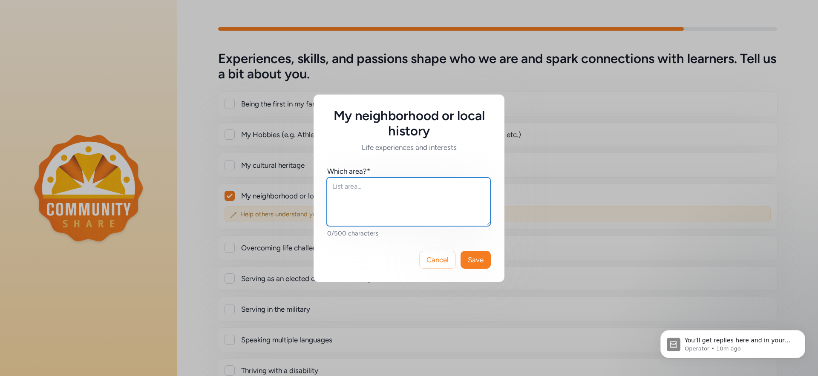
click at [395, 215] on textarea at bounding box center [409, 202] width 164 height 49
click at [424, 187] on textarea "Born and raised in [GEOGRAPHIC_DATA], married, and vocation" at bounding box center [409, 202] width 164 height 49
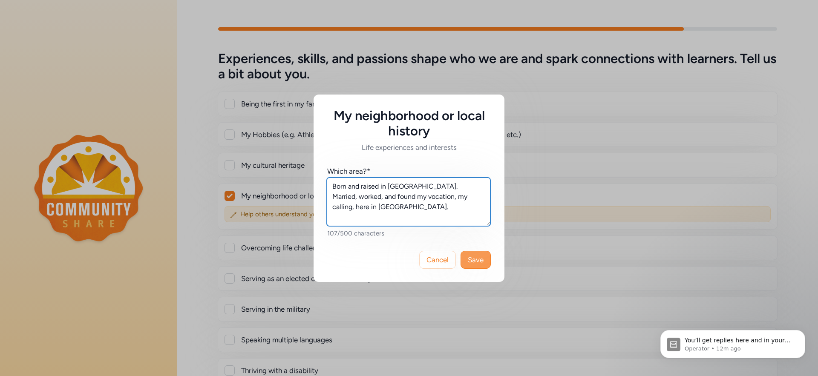
type textarea "Born and raised in [GEOGRAPHIC_DATA]. Married, worked, and found my vocation, m…"
click at [490, 256] on button "Save" at bounding box center [476, 260] width 30 height 18
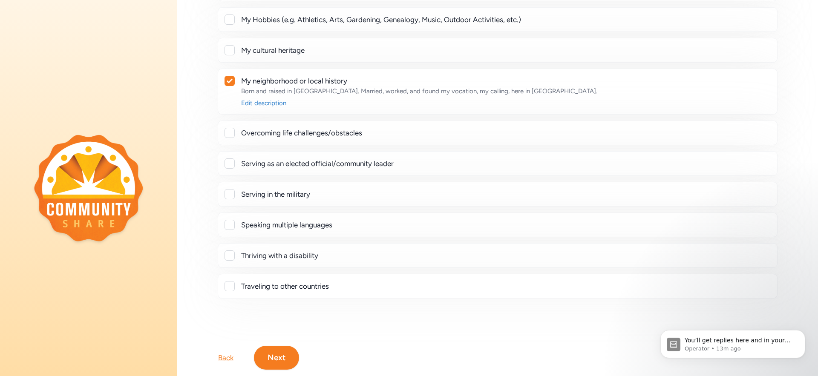
scroll to position [124, 0]
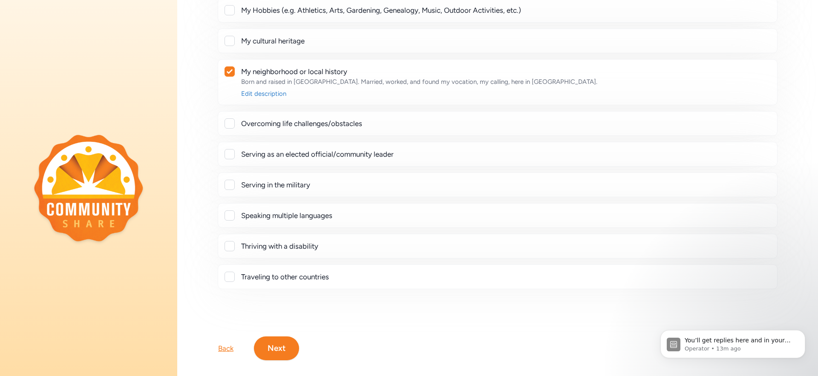
click at [228, 126] on div at bounding box center [230, 123] width 10 height 10
checkbox input "true"
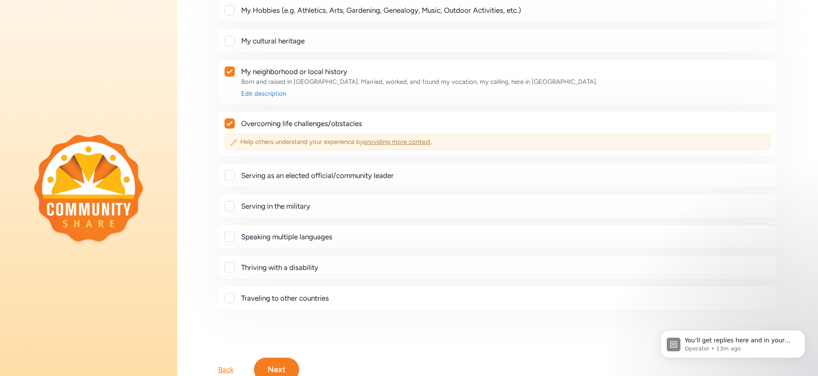
click at [411, 141] on span "providing more context" at bounding box center [397, 142] width 67 height 8
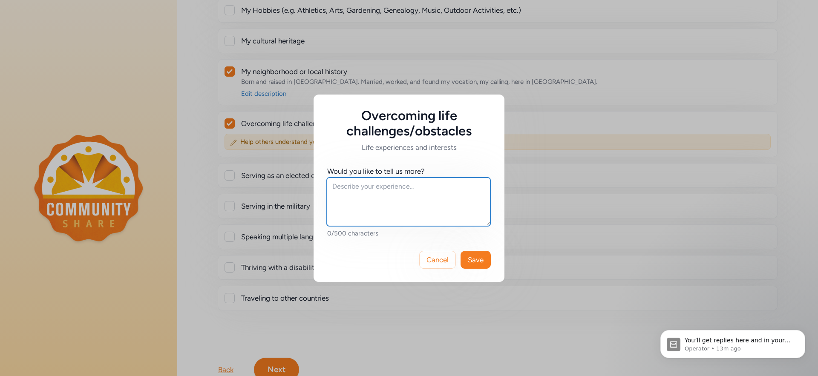
click at [426, 188] on textarea at bounding box center [409, 202] width 164 height 49
type textarea "Overcame illness that set me on the path to where I am [DATE]."
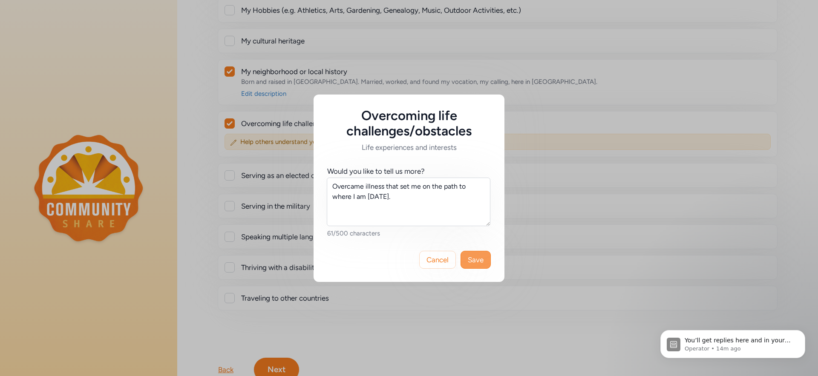
click at [480, 259] on span "Save" at bounding box center [476, 260] width 16 height 10
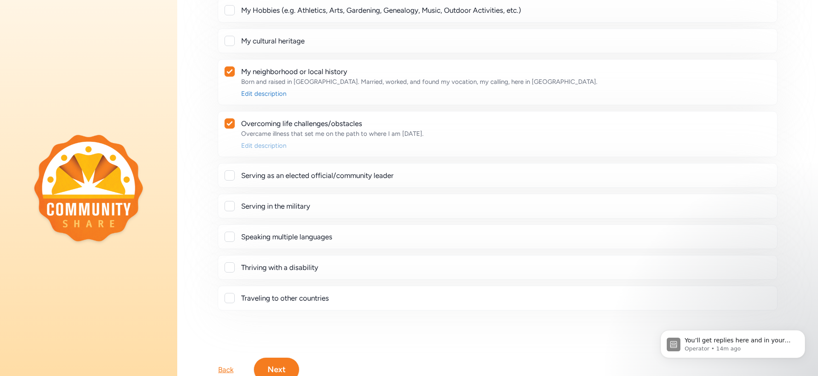
click at [266, 142] on div "Edit description" at bounding box center [505, 146] width 529 height 9
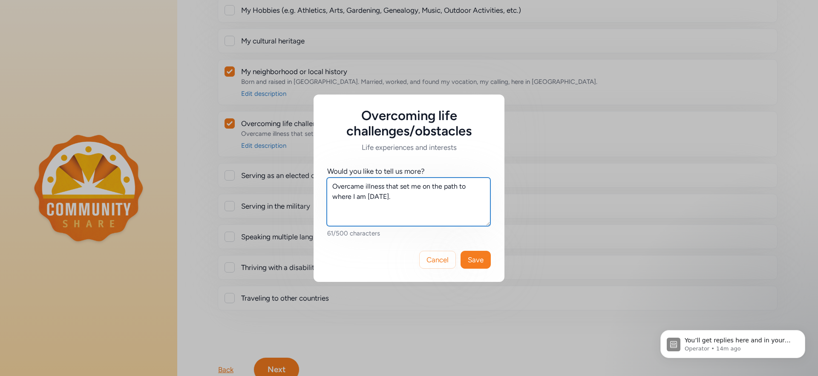
click at [386, 186] on textarea "Overcame illness that set me on the path to where I am [DATE]." at bounding box center [409, 202] width 164 height 49
click at [387, 194] on textarea "Overcame illness and other trials that set me on the path to where I am [DATE]." at bounding box center [409, 202] width 164 height 49
click at [402, 198] on textarea "Overcame illness and other trials that set me on the path to where I am [DATE]." at bounding box center [409, 202] width 164 height 49
type textarea "Overcame illness and other trials that set me on the path to where I am and who…"
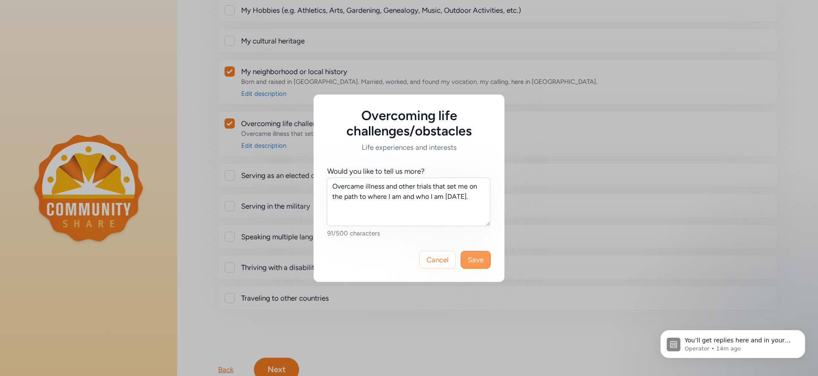
click at [486, 263] on button "Save" at bounding box center [476, 260] width 30 height 18
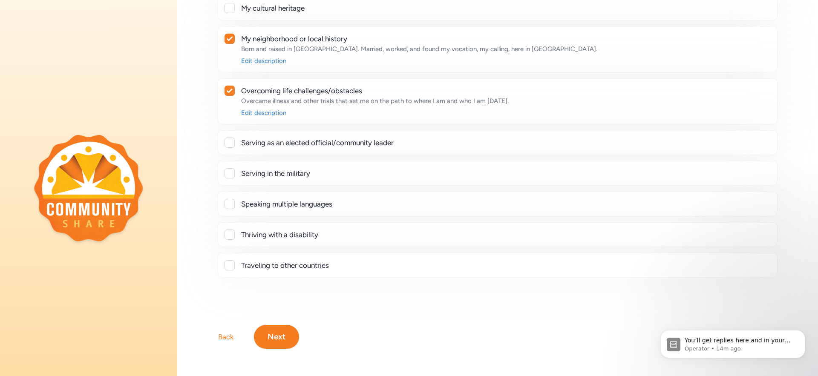
scroll to position [164, 0]
click at [228, 138] on div at bounding box center [230, 143] width 10 height 10
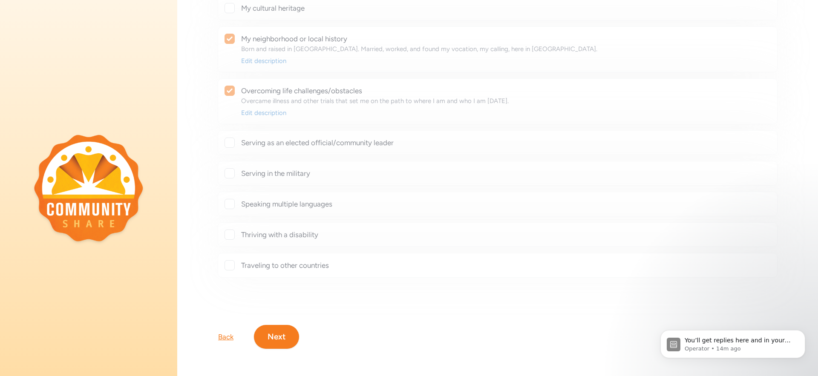
checkbox input "true"
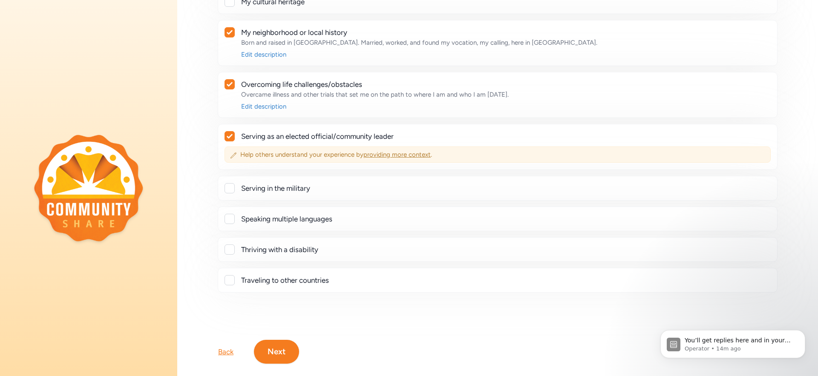
click at [381, 153] on span "providing more context" at bounding box center [397, 155] width 67 height 8
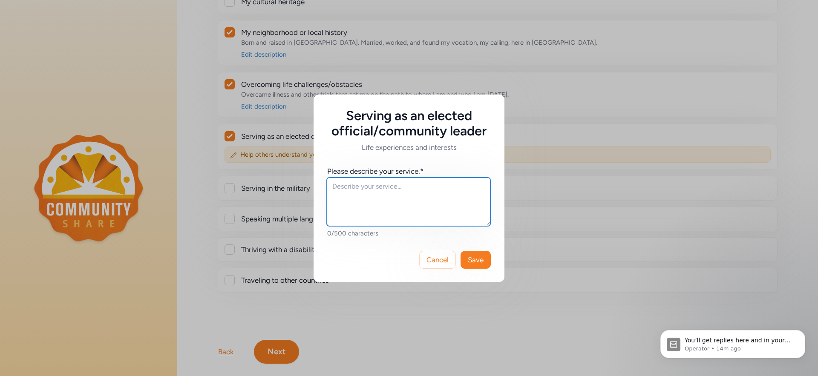
click at [422, 191] on textarea at bounding box center [409, 202] width 164 height 49
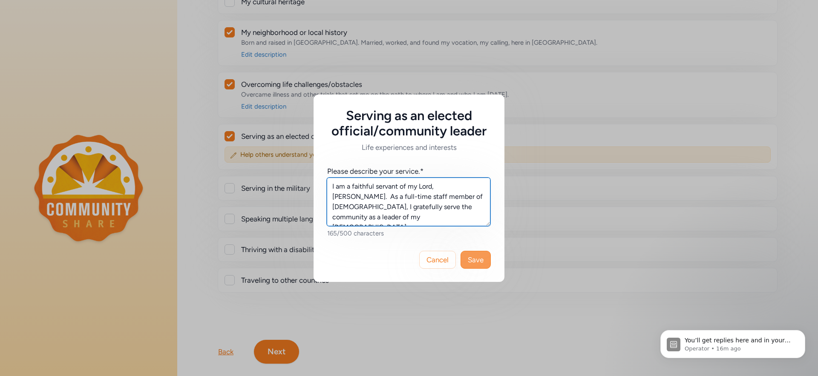
type textarea "I am a faithful servant of my Lord, [PERSON_NAME]. As a full-time staff member …"
click at [473, 260] on span "Save" at bounding box center [476, 260] width 16 height 10
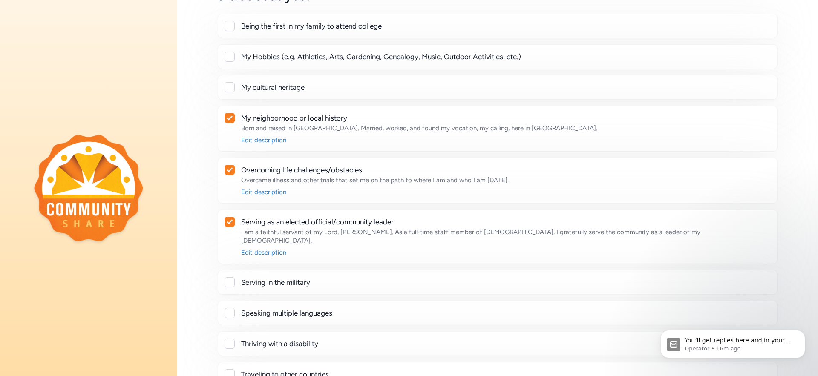
scroll to position [185, 0]
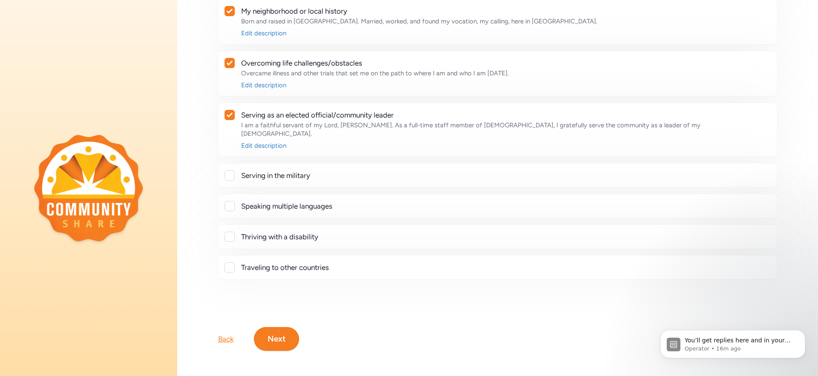
click at [286, 334] on button "Next" at bounding box center [276, 339] width 45 height 24
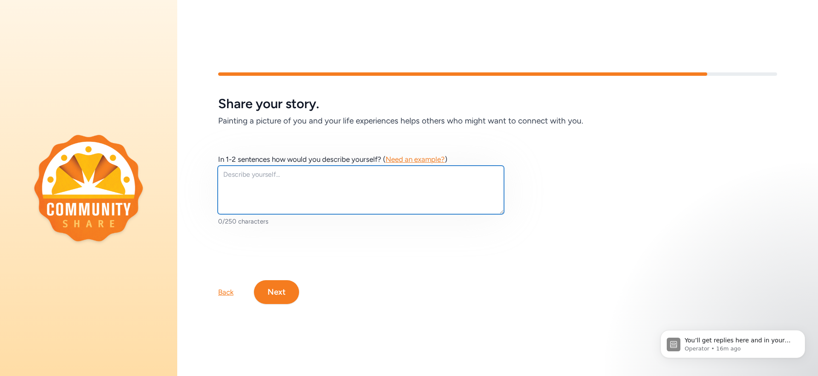
click at [314, 182] on textarea at bounding box center [361, 190] width 286 height 49
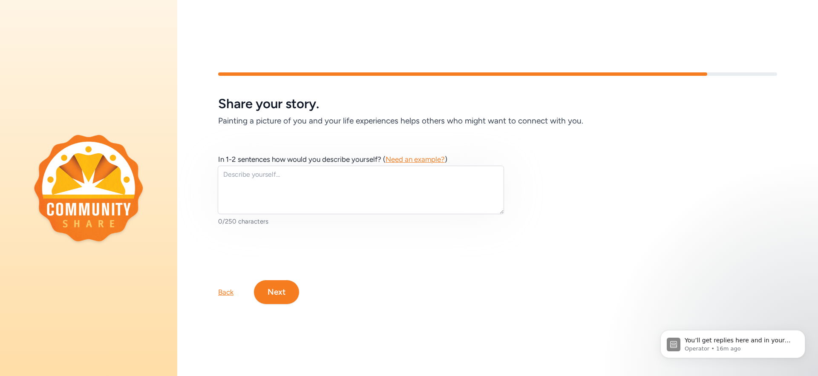
click at [416, 155] on span "Need an example?" at bounding box center [415, 159] width 59 height 9
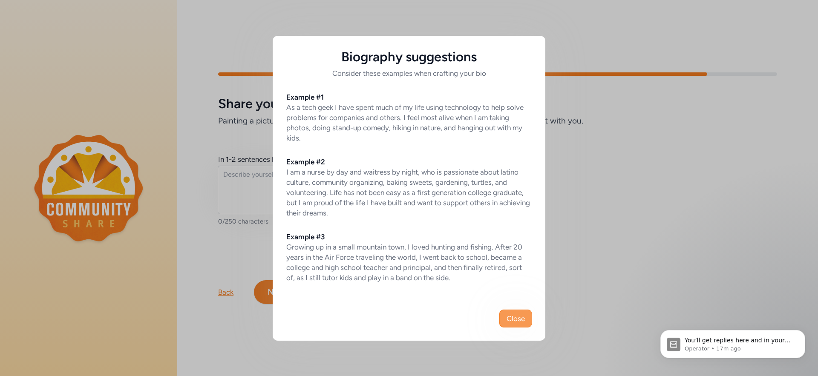
click at [504, 317] on button "Close" at bounding box center [516, 319] width 33 height 18
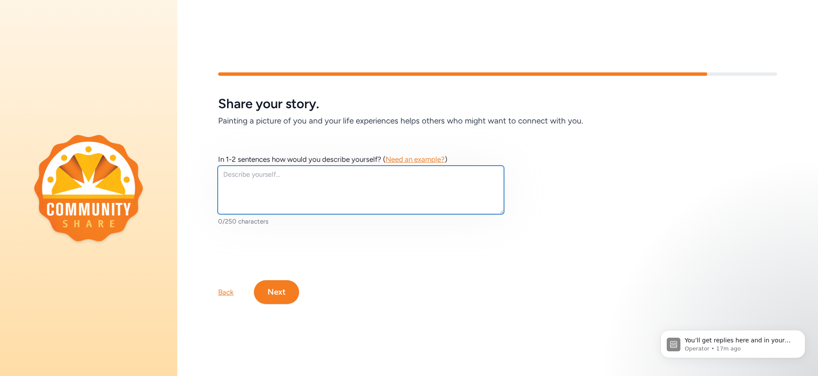
click at [335, 191] on textarea at bounding box center [361, 190] width 286 height 49
click at [323, 171] on textarea "Having lived here, in [GEOGRAPHIC_DATA], my whole life," at bounding box center [361, 190] width 286 height 49
click at [383, 170] on textarea "Having lived here, in [GEOGRAPHIC_DATA] my whole life," at bounding box center [361, 190] width 286 height 49
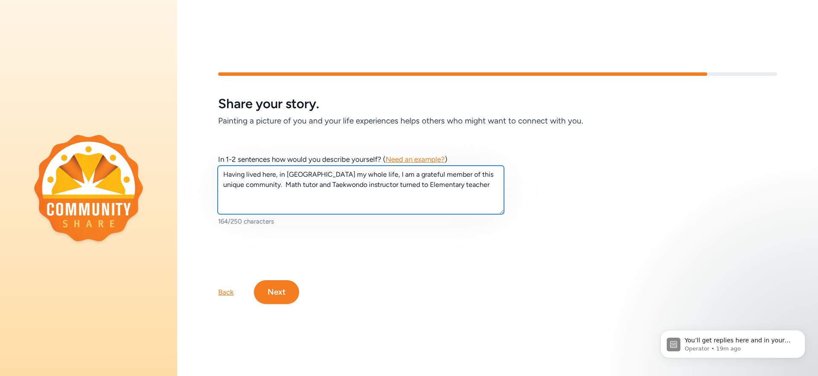
click at [264, 180] on textarea "Having lived here, in [GEOGRAPHIC_DATA] my whole life, I am a grateful member o…" at bounding box center [361, 190] width 286 height 49
click at [399, 181] on textarea "Having lived here, in [GEOGRAPHIC_DATA] my whole life, I am a grateful member o…" at bounding box center [361, 190] width 286 height 49
click at [381, 192] on textarea "Having lived here, in [GEOGRAPHIC_DATA] my whole life, I am a grateful member o…" at bounding box center [361, 190] width 286 height 49
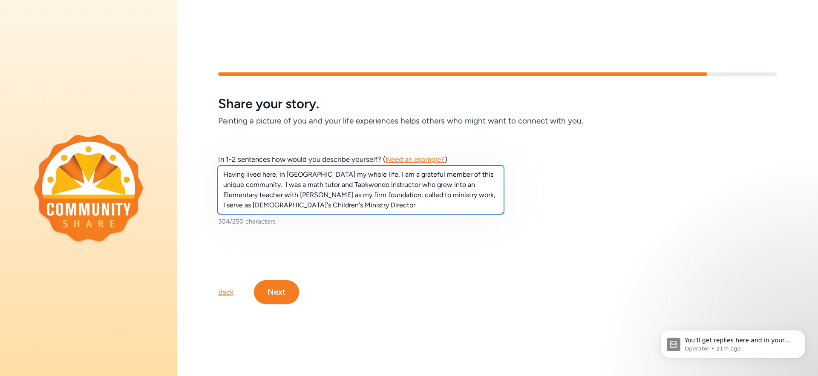
click at [428, 190] on textarea "Having lived here, in [GEOGRAPHIC_DATA] my whole life, I am a grateful member o…" at bounding box center [361, 190] width 286 height 49
click at [427, 202] on textarea "Having lived here, in [GEOGRAPHIC_DATA] my whole life, I am a grateful member o…" at bounding box center [361, 190] width 286 height 49
drag, startPoint x: 223, startPoint y: 170, endPoint x: 284, endPoint y: 171, distance: 61.0
click at [284, 171] on textarea "Having lived here, in [GEOGRAPHIC_DATA] my whole life, I am a grateful member o…" at bounding box center [361, 190] width 286 height 49
drag, startPoint x: 283, startPoint y: 169, endPoint x: 437, endPoint y: 171, distance: 153.9
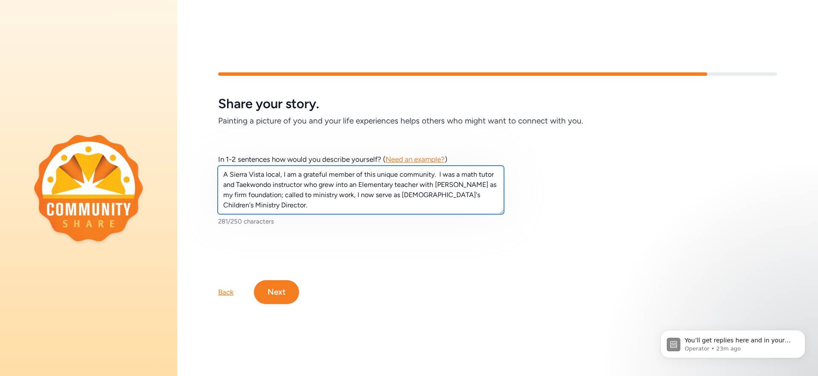
click at [437, 171] on textarea "A Sierra Vista local, I am a grateful member of this unique community. I was a …" at bounding box center [361, 190] width 286 height 49
drag, startPoint x: 223, startPoint y: 171, endPoint x: 231, endPoint y: 171, distance: 8.1
click at [231, 171] on textarea "A Sierra Vista local, I was a math tutor and Taekwondo instructor who grew into…" at bounding box center [361, 190] width 286 height 49
type textarea "Born and raised in [GEOGRAPHIC_DATA], I was a math tutor and Taekwondo instruct…"
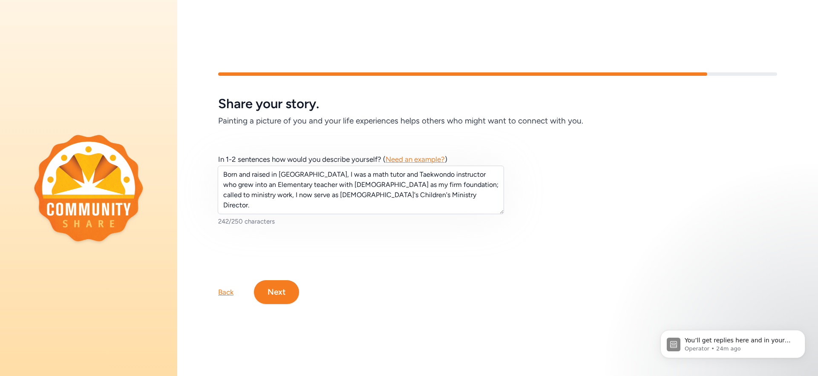
click at [284, 291] on button "Next" at bounding box center [276, 292] width 45 height 24
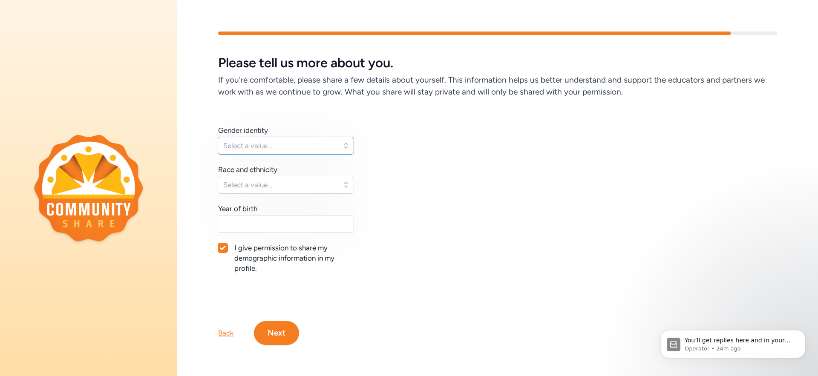
click at [290, 137] on button "Select a value..." at bounding box center [286, 146] width 136 height 18
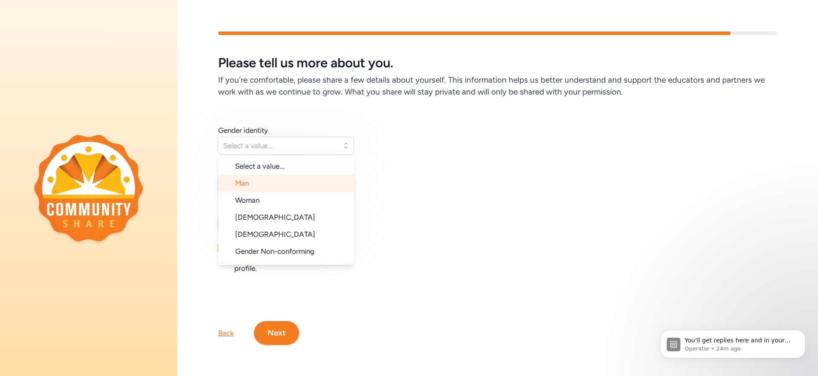
click at [252, 185] on li "Man" at bounding box center [286, 183] width 136 height 17
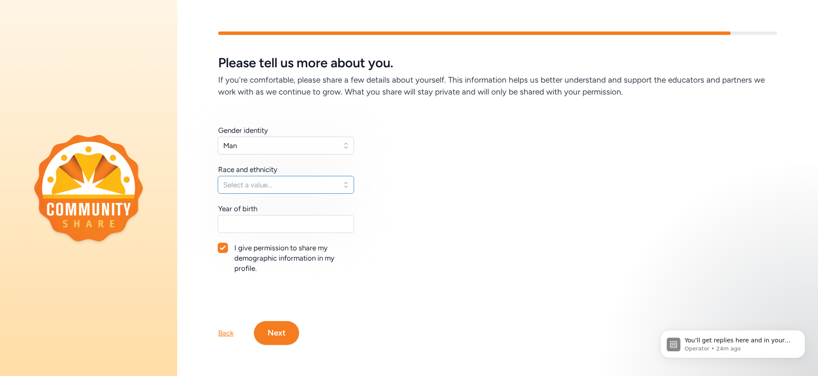
click at [288, 185] on span "Select a value..." at bounding box center [279, 185] width 113 height 10
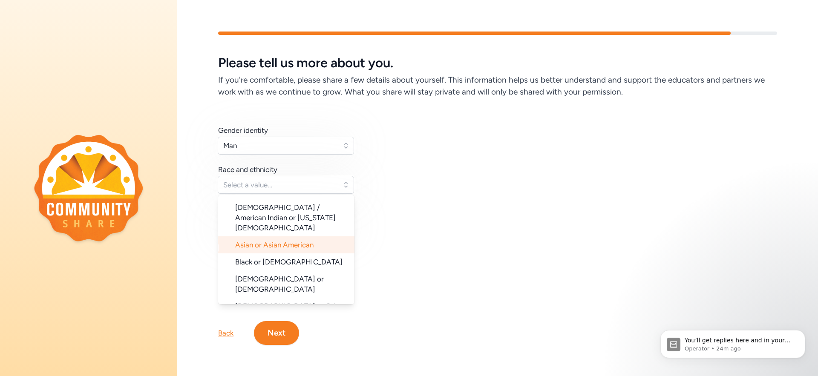
scroll to position [46, 0]
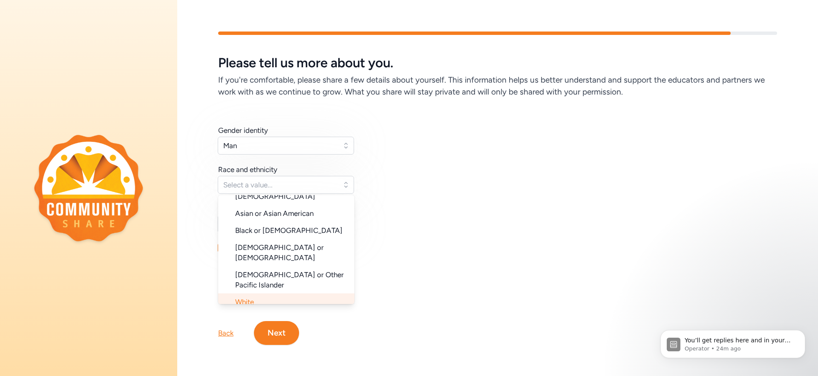
click at [257, 294] on li "White" at bounding box center [286, 302] width 136 height 17
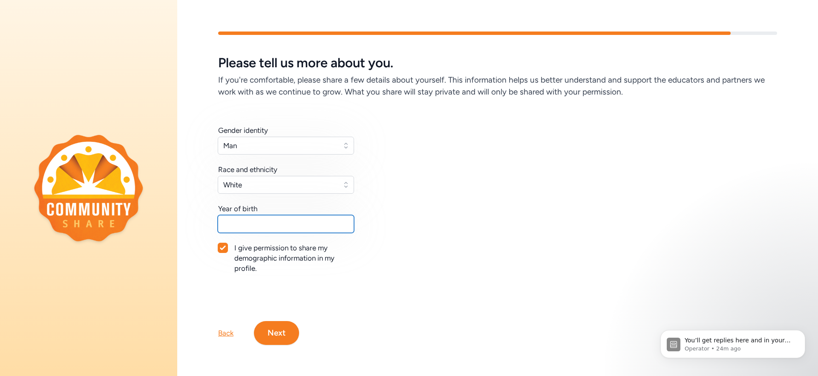
click at [280, 219] on input "text" at bounding box center [286, 224] width 136 height 18
type input "1996"
click at [345, 288] on div "Gender identity Man Race and ethnicity [DEMOGRAPHIC_DATA] Year of birth [DEMOGR…" at bounding box center [497, 209] width 559 height 169
click at [280, 330] on button "Next" at bounding box center [276, 333] width 45 height 24
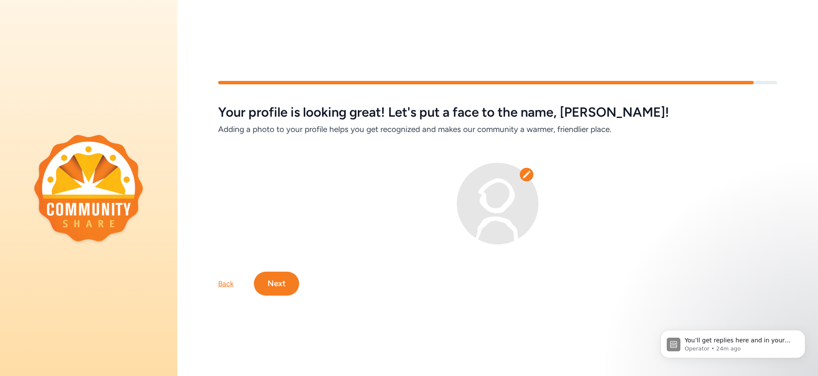
click at [523, 175] on icon at bounding box center [527, 174] width 9 height 9
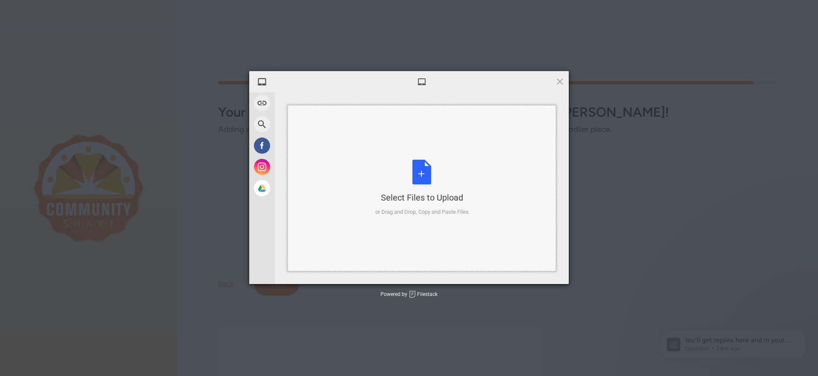
click at [404, 186] on div "Select Files to Upload or Drag and Drop, Copy and Paste Files" at bounding box center [422, 188] width 93 height 57
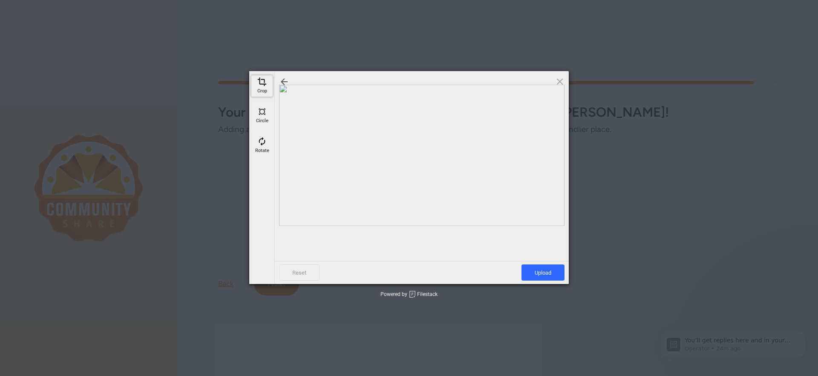
click at [265, 85] on span at bounding box center [261, 81] width 9 height 9
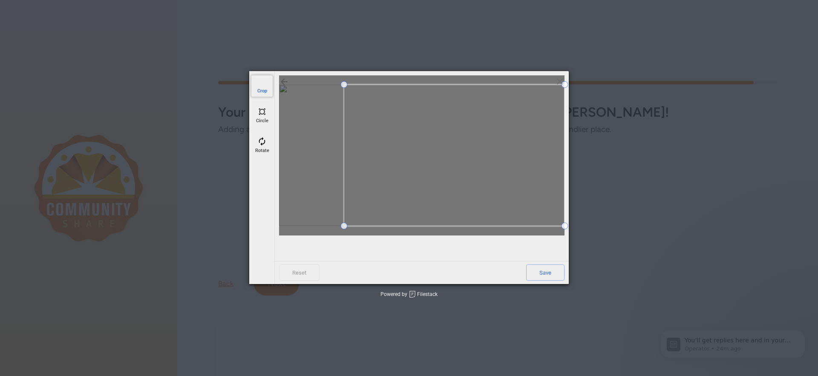
click at [343, 230] on span at bounding box center [344, 226] width 7 height 7
click at [480, 230] on span at bounding box center [482, 226] width 7 height 7
click at [549, 270] on span "Save" at bounding box center [545, 273] width 38 height 16
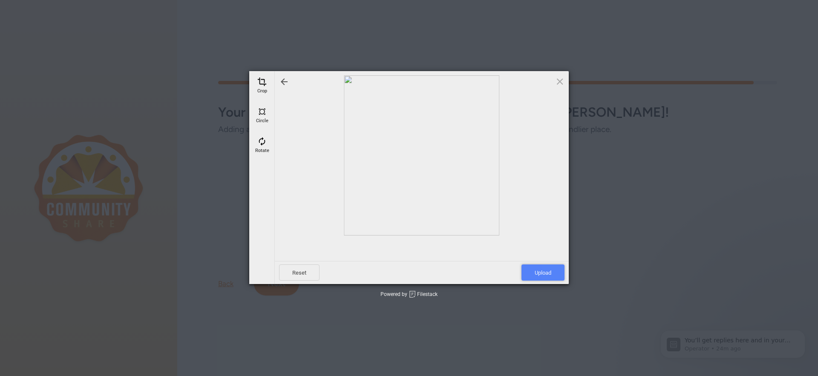
click at [546, 277] on span "Upload" at bounding box center [543, 273] width 43 height 16
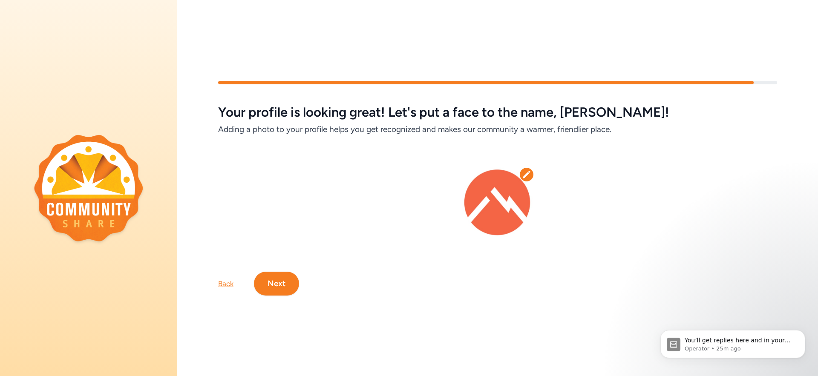
click at [523, 173] on icon at bounding box center [527, 174] width 9 height 9
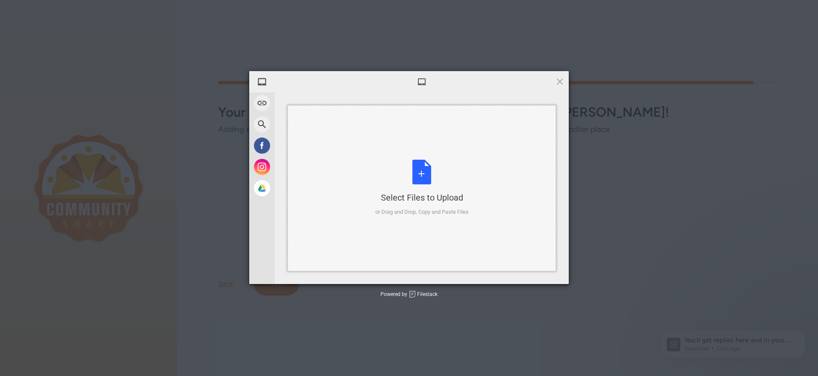
click at [428, 165] on div "Select Files to Upload or Drag and Drop, Copy and Paste Files" at bounding box center [422, 188] width 93 height 57
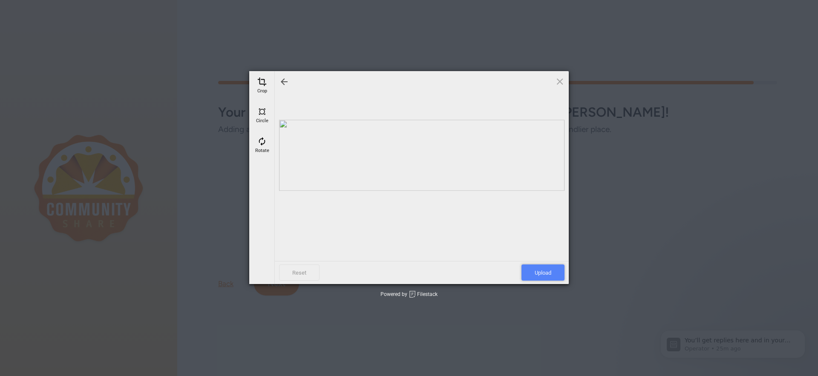
click at [545, 275] on span "Upload" at bounding box center [543, 273] width 43 height 16
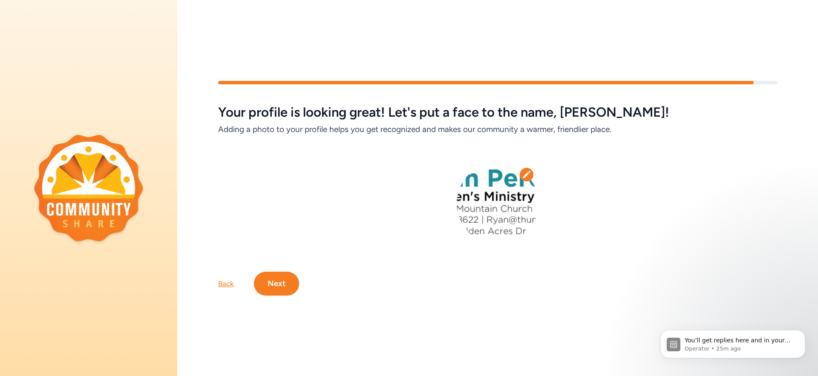
click at [523, 170] on icon at bounding box center [527, 174] width 9 height 9
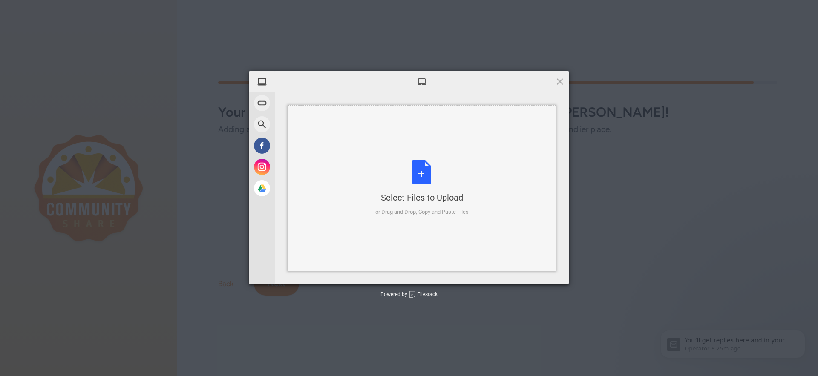
click at [409, 176] on div "Select Files to Upload or Drag and Drop, Copy and Paste Files" at bounding box center [422, 188] width 93 height 57
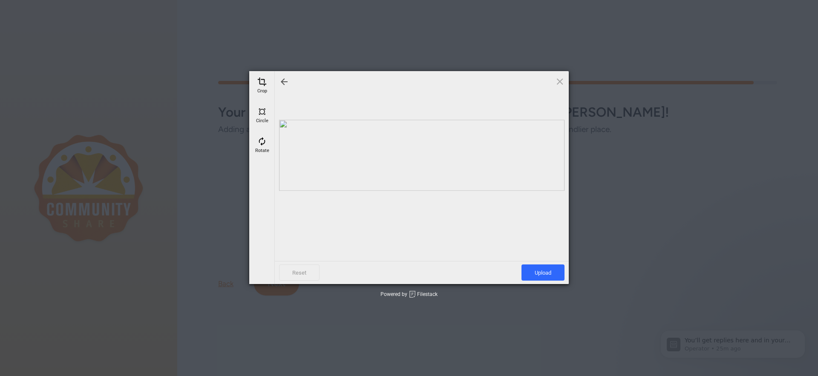
click at [364, 157] on div at bounding box center [422, 155] width 286 height 160
click at [263, 80] on span at bounding box center [261, 81] width 9 height 9
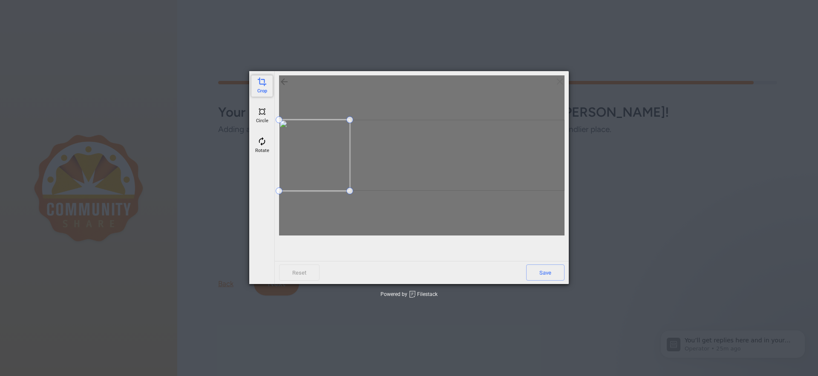
click at [351, 194] on span at bounding box center [350, 191] width 7 height 7
click at [551, 277] on span "Save" at bounding box center [545, 273] width 38 height 16
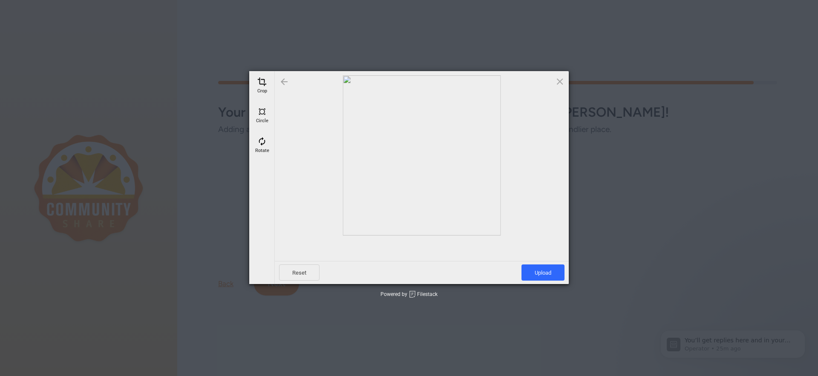
click at [283, 79] on div at bounding box center [284, 82] width 10 height 10
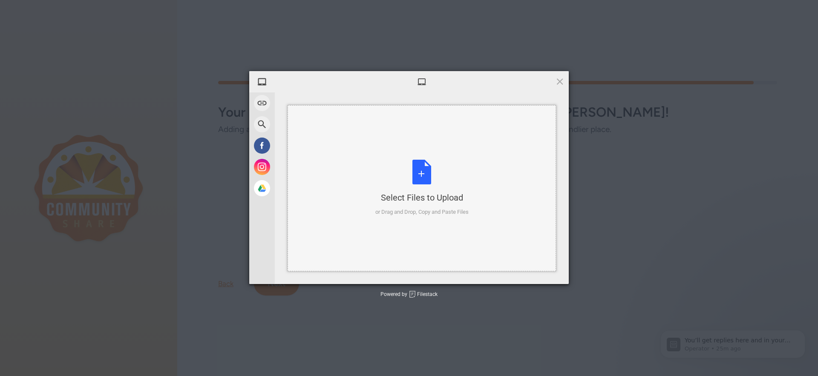
click at [344, 159] on div "Select Files to Upload or Drag and Drop, Copy and Paste Files" at bounding box center [422, 188] width 269 height 166
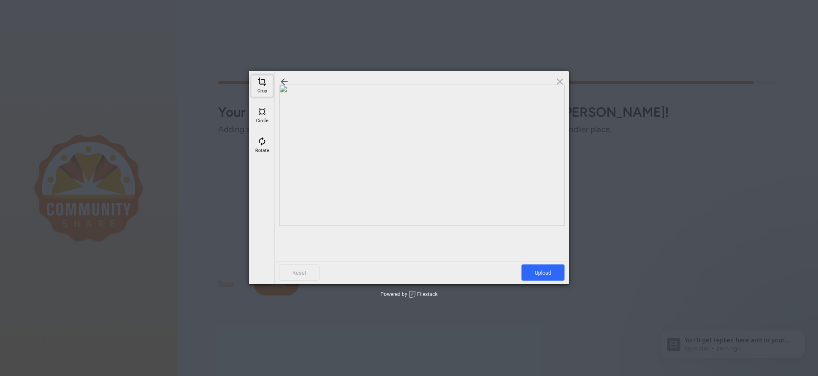
click at [260, 84] on span at bounding box center [261, 81] width 9 height 9
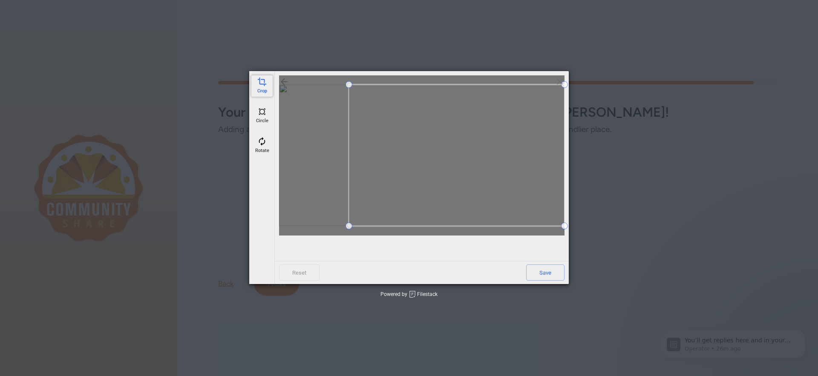
click at [349, 239] on div "Reset Save" at bounding box center [422, 167] width 294 height 192
click at [263, 115] on span at bounding box center [261, 111] width 9 height 9
click at [414, 143] on span at bounding box center [412, 155] width 142 height 142
click at [546, 270] on span "Save" at bounding box center [545, 273] width 38 height 16
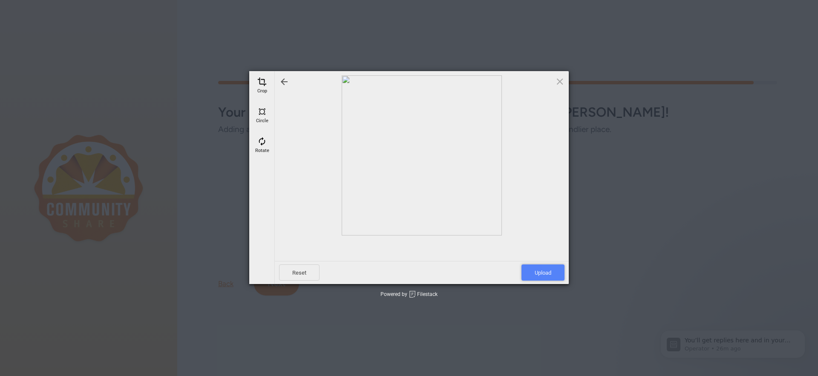
click at [546, 270] on span "Upload" at bounding box center [543, 273] width 43 height 16
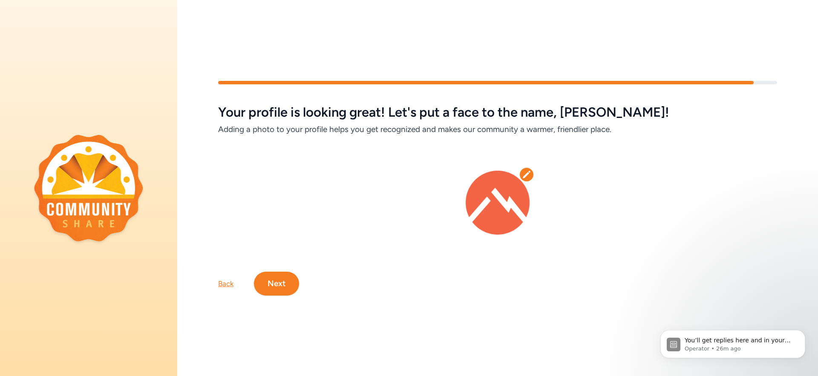
click at [276, 282] on button "Next" at bounding box center [276, 284] width 45 height 24
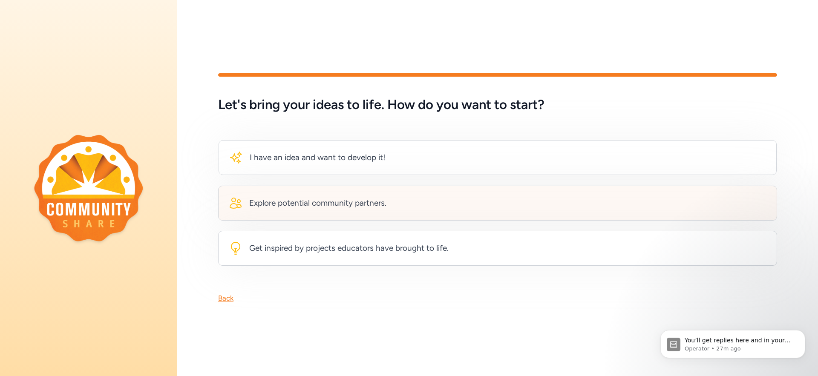
click at [321, 203] on div "Explore potential community partners." at bounding box center [317, 203] width 137 height 12
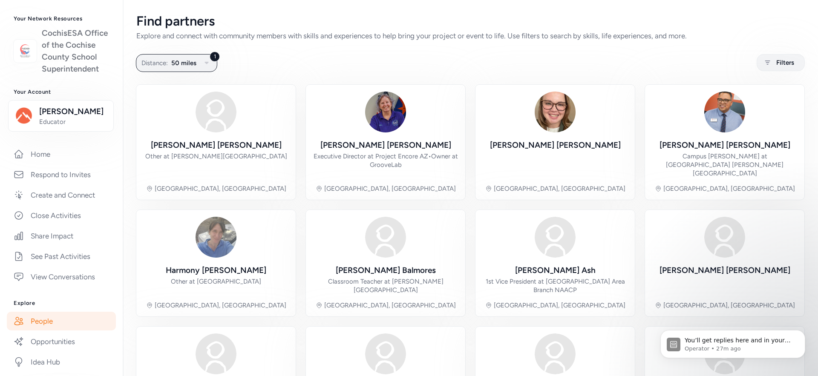
scroll to position [9, 0]
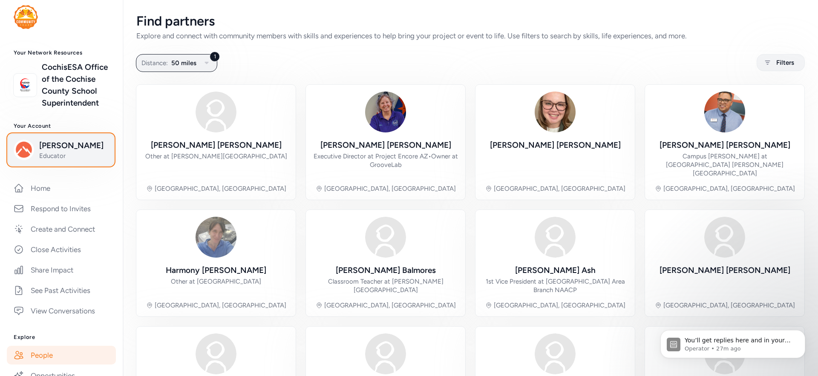
click at [50, 152] on span "[PERSON_NAME]" at bounding box center [73, 146] width 69 height 12
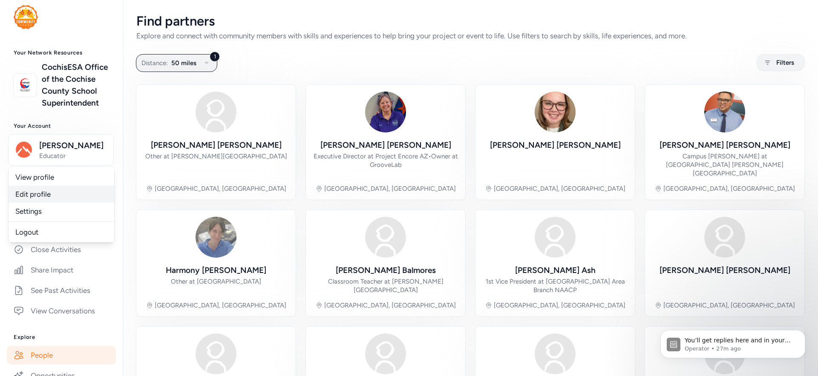
click at [38, 202] on link "Edit profile" at bounding box center [62, 194] width 106 height 17
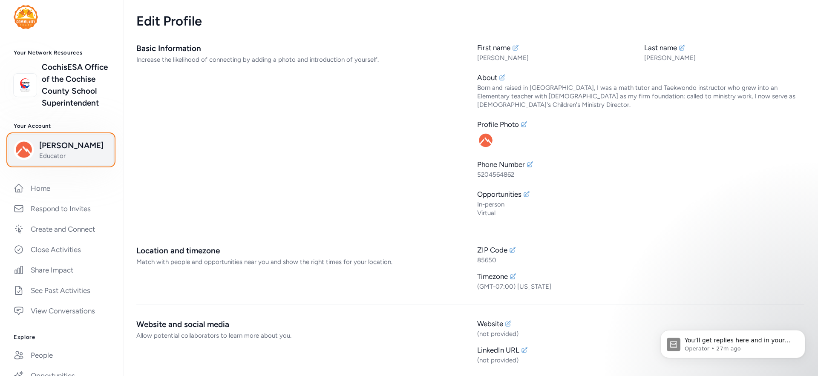
click at [42, 160] on span "Educator" at bounding box center [73, 156] width 69 height 9
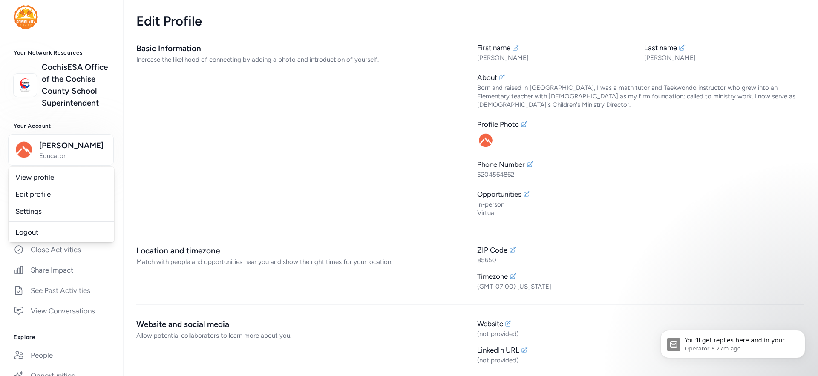
click at [66, 33] on div "Your Network Resources CochisESA Office of the Cochise County School Superinten…" at bounding box center [61, 264] width 123 height 519
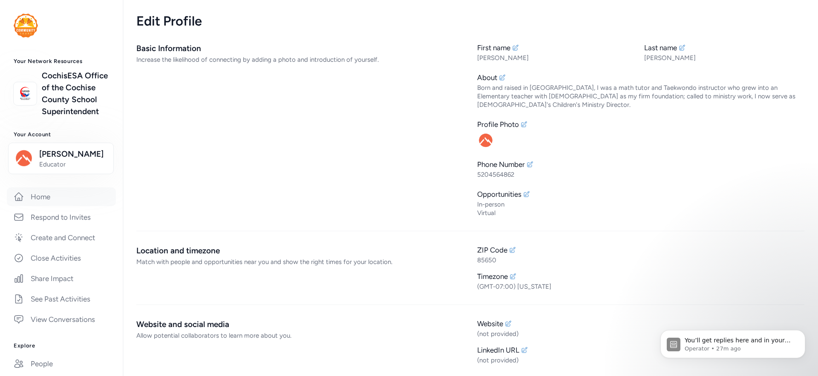
click at [61, 206] on link "Home" at bounding box center [61, 197] width 109 height 19
